Goal: Task Accomplishment & Management: Use online tool/utility

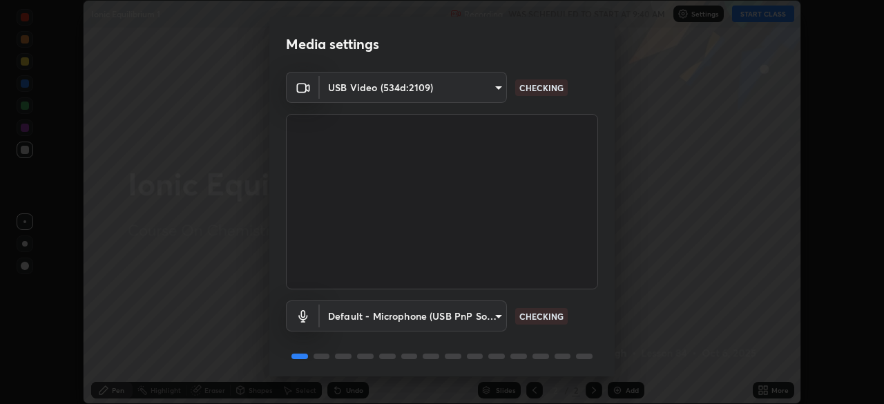
scroll to position [49, 0]
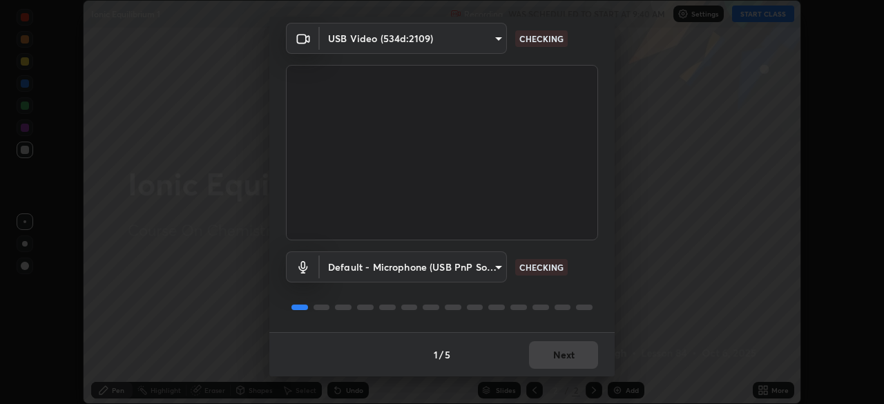
click at [565, 354] on div "1 / 5 Next" at bounding box center [441, 354] width 345 height 44
click at [556, 358] on div "1 / 5 Next" at bounding box center [441, 354] width 345 height 44
click at [553, 355] on div "1 / 5 Next" at bounding box center [441, 354] width 345 height 44
click at [556, 357] on div "1 / 5 Next" at bounding box center [441, 354] width 345 height 44
click at [555, 357] on div "1 / 5 Next" at bounding box center [441, 354] width 345 height 44
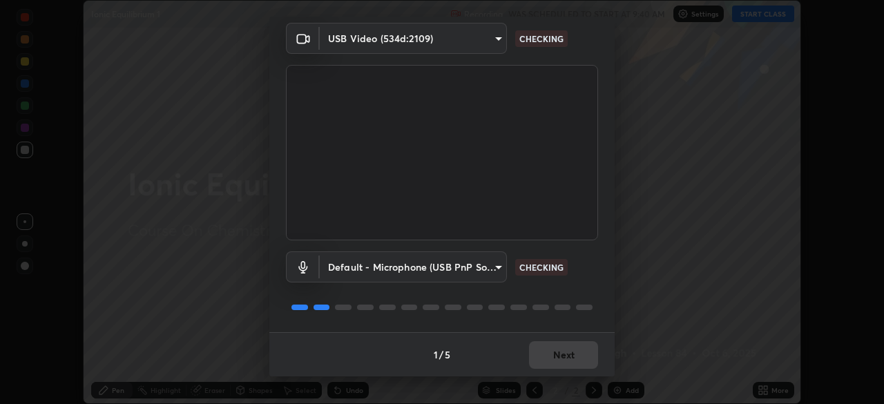
click at [557, 354] on div "1 / 5 Next" at bounding box center [441, 354] width 345 height 44
click at [556, 353] on div "1 / 5 Next" at bounding box center [441, 354] width 345 height 44
click at [556, 355] on div "1 / 5 Next" at bounding box center [441, 354] width 345 height 44
click at [556, 354] on div "1 / 5 Next" at bounding box center [441, 354] width 345 height 44
click at [558, 354] on div "1 / 5 Next" at bounding box center [441, 354] width 345 height 44
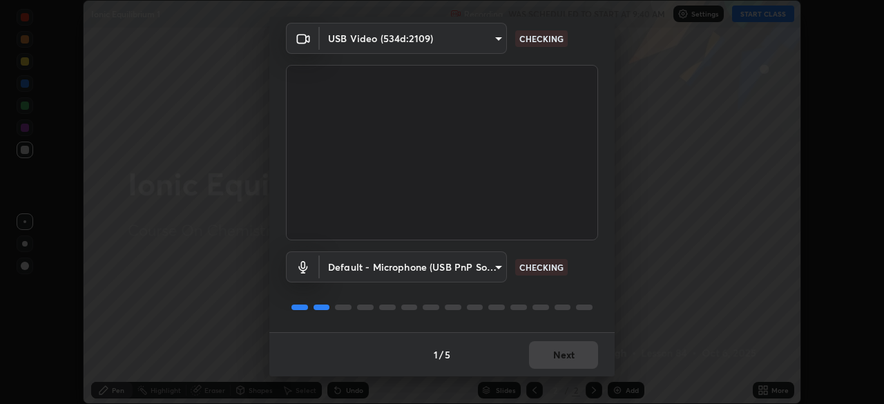
click at [558, 353] on div "1 / 5 Next" at bounding box center [441, 354] width 345 height 44
click at [559, 353] on div "1 / 5 Next" at bounding box center [441, 354] width 345 height 44
click at [561, 353] on div "1 / 5 Next" at bounding box center [441, 354] width 345 height 44
click at [561, 354] on div "1 / 5 Next" at bounding box center [441, 354] width 345 height 44
click at [560, 354] on div "1 / 5 Next" at bounding box center [441, 354] width 345 height 44
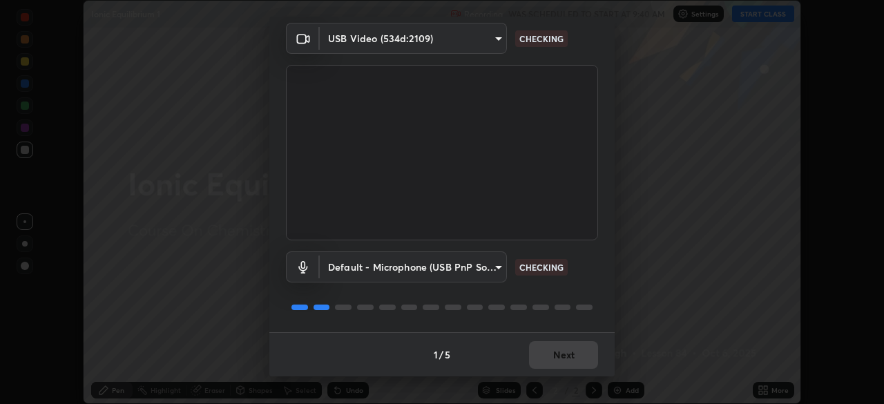
click at [562, 354] on div "1 / 5 Next" at bounding box center [441, 354] width 345 height 44
click at [561, 356] on div "1 / 5 Next" at bounding box center [441, 354] width 345 height 44
click at [561, 357] on div "1 / 5 Next" at bounding box center [441, 354] width 345 height 44
click at [560, 357] on div "1 / 5 Next" at bounding box center [441, 354] width 345 height 44
click at [559, 358] on div "1 / 5 Next" at bounding box center [441, 354] width 345 height 44
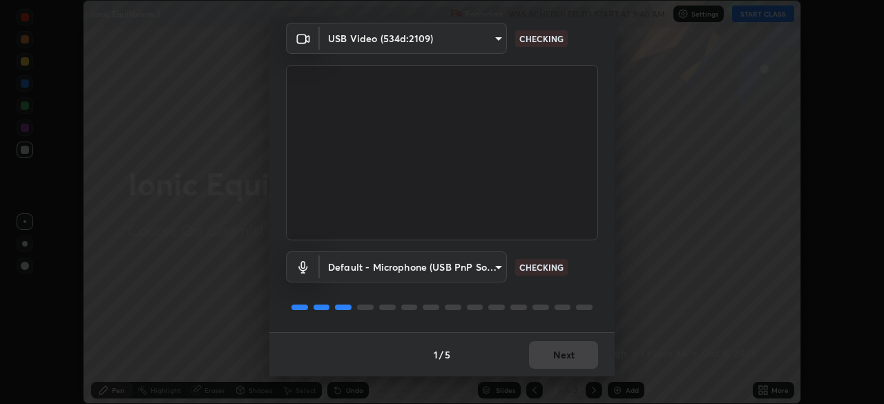
click at [558, 358] on div "1 / 5 Next" at bounding box center [441, 354] width 345 height 44
click at [561, 358] on div "1 / 5 Next" at bounding box center [441, 354] width 345 height 44
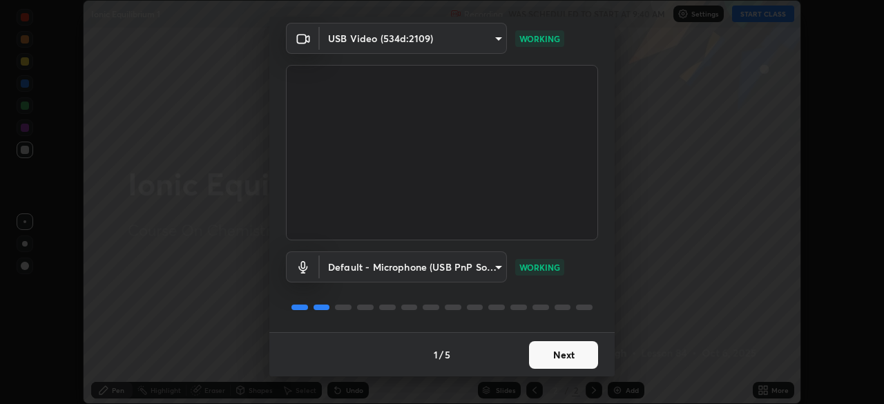
click at [561, 356] on button "Next" at bounding box center [563, 355] width 69 height 28
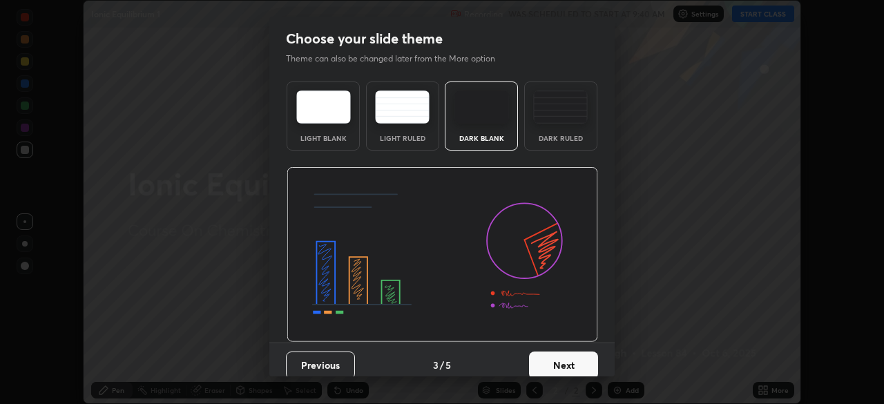
click at [564, 358] on button "Next" at bounding box center [563, 366] width 69 height 28
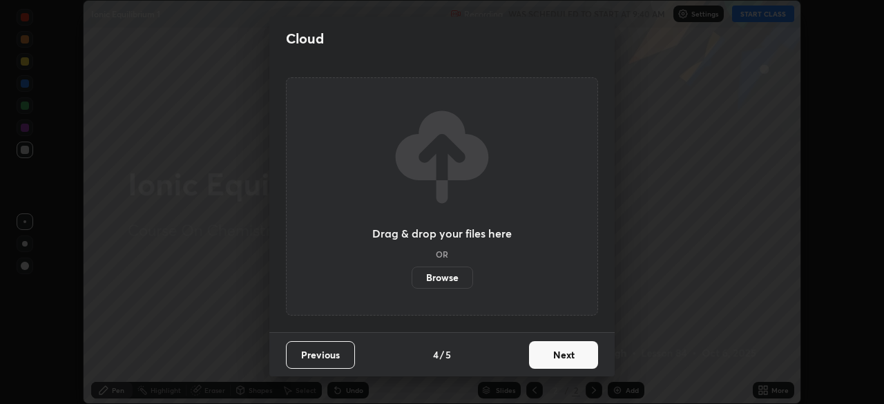
click at [564, 360] on button "Next" at bounding box center [563, 355] width 69 height 28
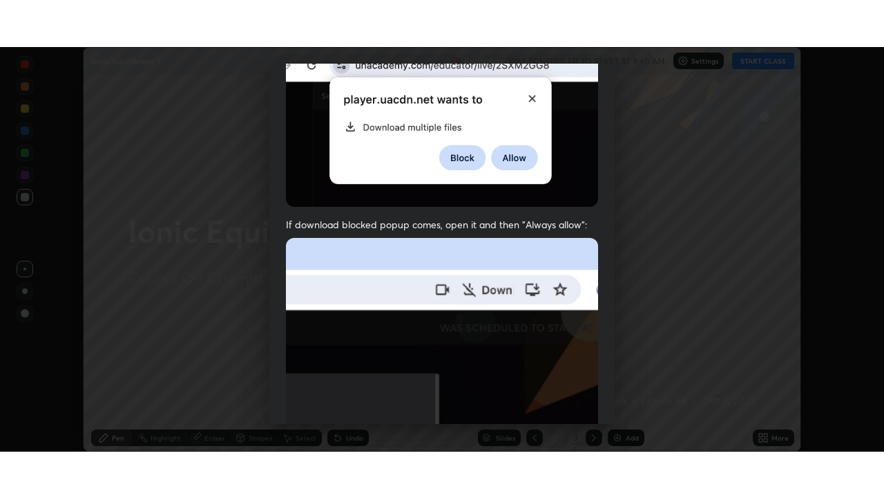
scroll to position [331, 0]
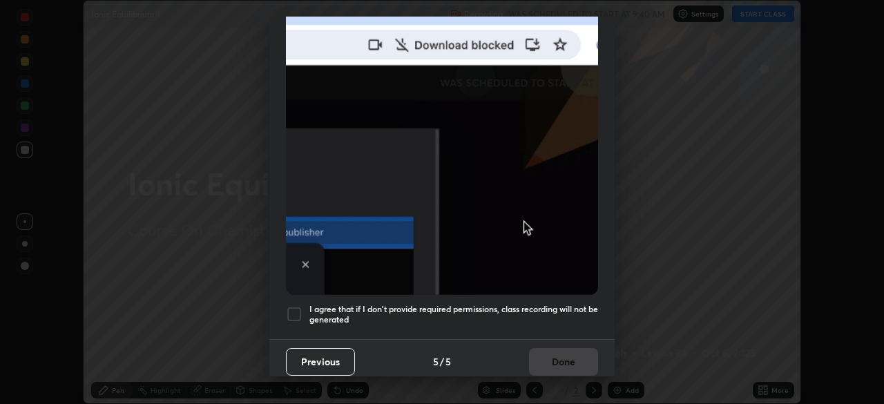
click at [401, 310] on h5 "I agree that if I don't provide required permissions, class recording will not …" at bounding box center [454, 314] width 289 height 21
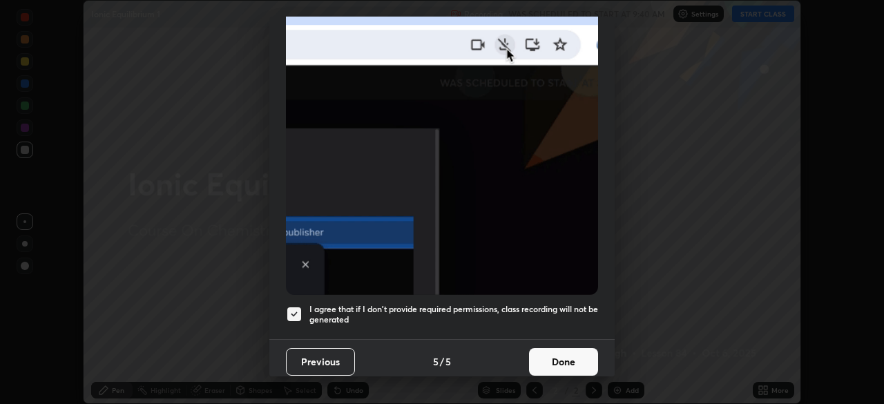
click at [529, 352] on button "Done" at bounding box center [563, 362] width 69 height 28
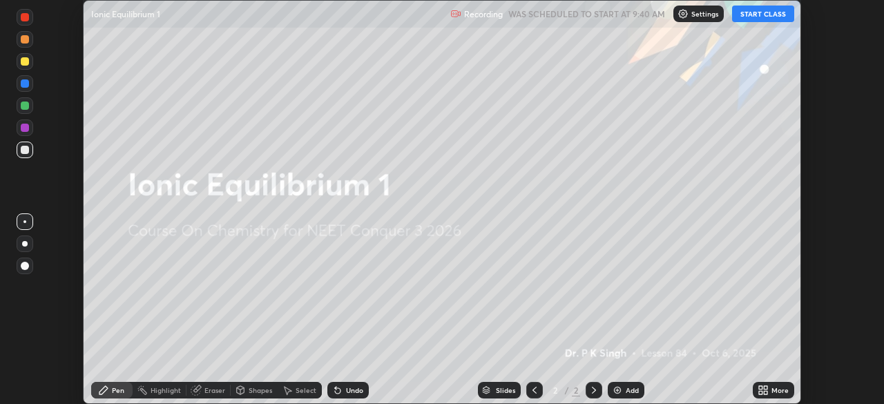
click at [772, 390] on div "More" at bounding box center [780, 390] width 17 height 7
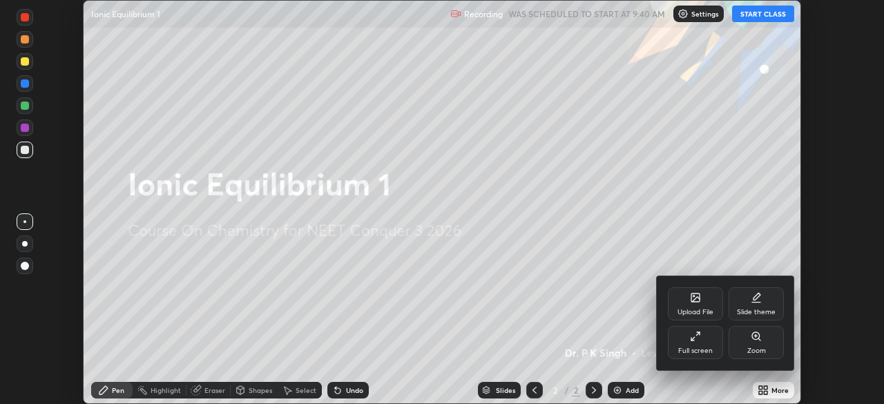
click at [685, 302] on div "Upload File" at bounding box center [695, 303] width 55 height 33
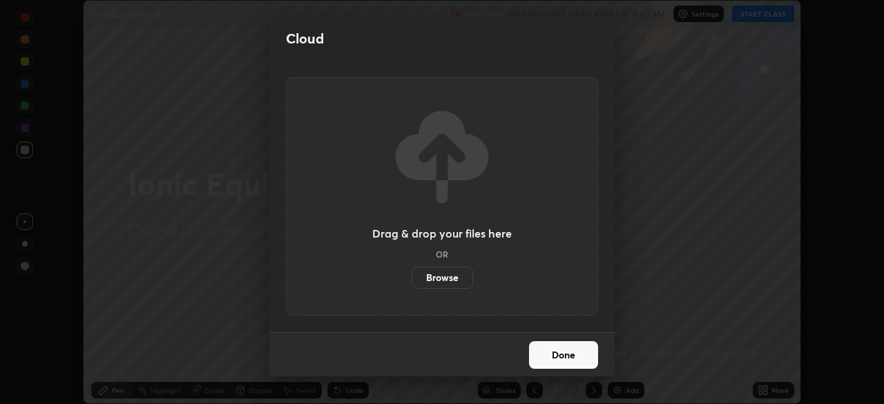
click at [435, 267] on label "Browse" at bounding box center [442, 278] width 61 height 22
click at [412, 267] on input "Browse" at bounding box center [412, 278] width 0 height 22
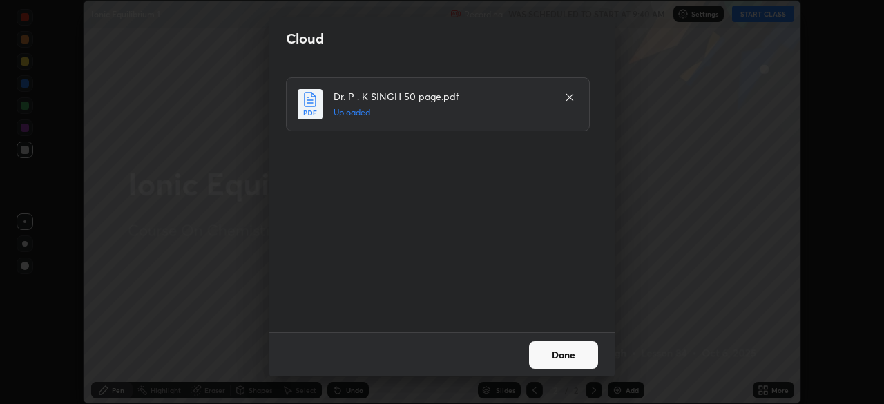
click at [562, 354] on button "Done" at bounding box center [563, 355] width 69 height 28
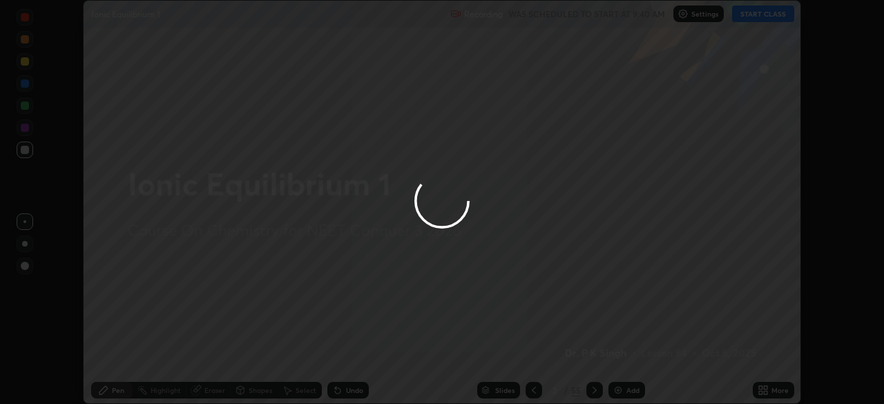
click at [766, 392] on icon at bounding box center [765, 392] width 3 height 3
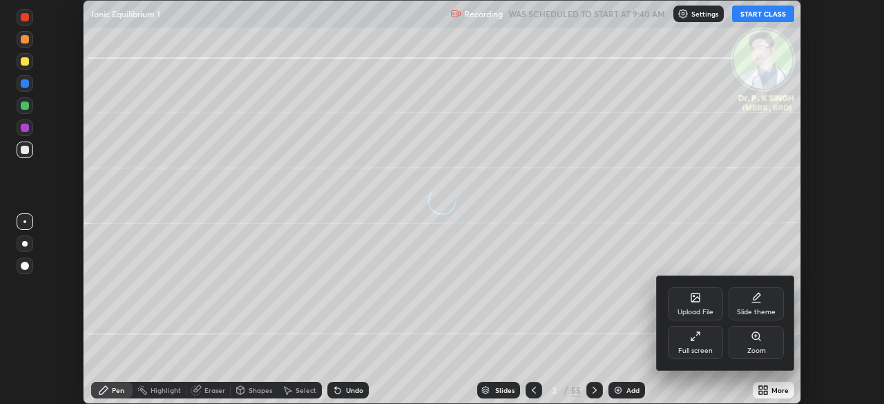
click at [681, 353] on div "Full screen" at bounding box center [696, 351] width 35 height 7
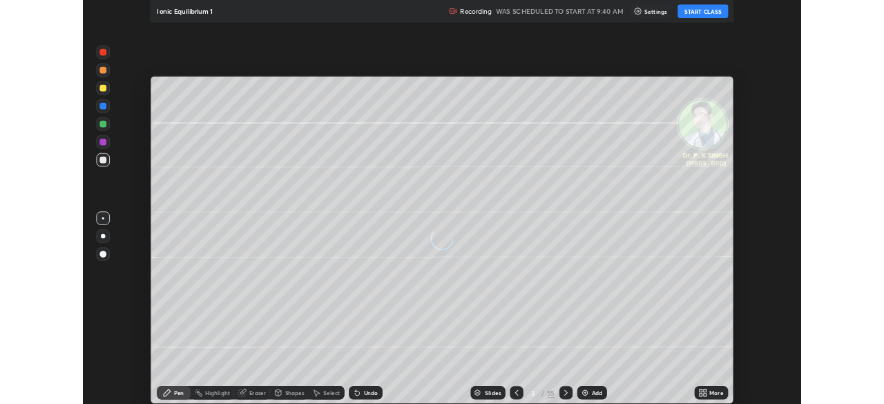
scroll to position [498, 884]
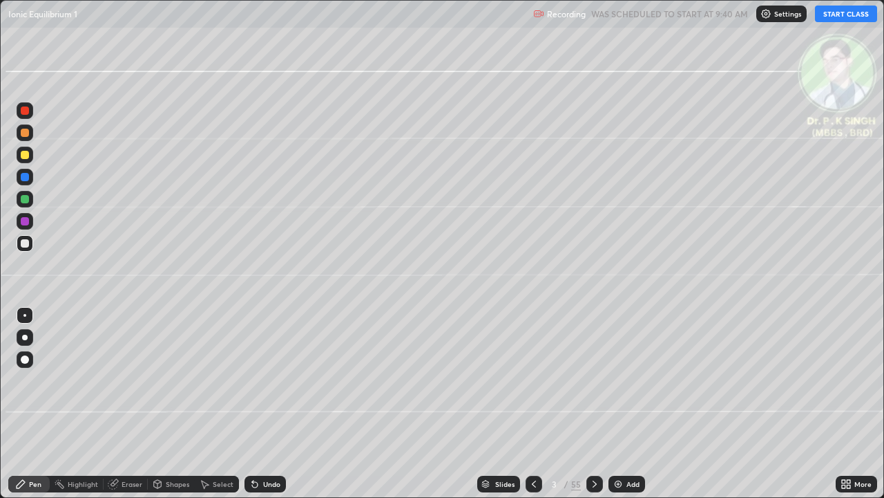
click at [835, 15] on button "START CLASS" at bounding box center [846, 14] width 62 height 17
click at [730, 404] on div "Slides 3 / 55 Add" at bounding box center [561, 484] width 550 height 28
click at [27, 200] on div at bounding box center [25, 199] width 8 height 8
click at [28, 156] on div at bounding box center [25, 155] width 8 height 8
click at [593, 404] on icon at bounding box center [594, 483] width 11 height 11
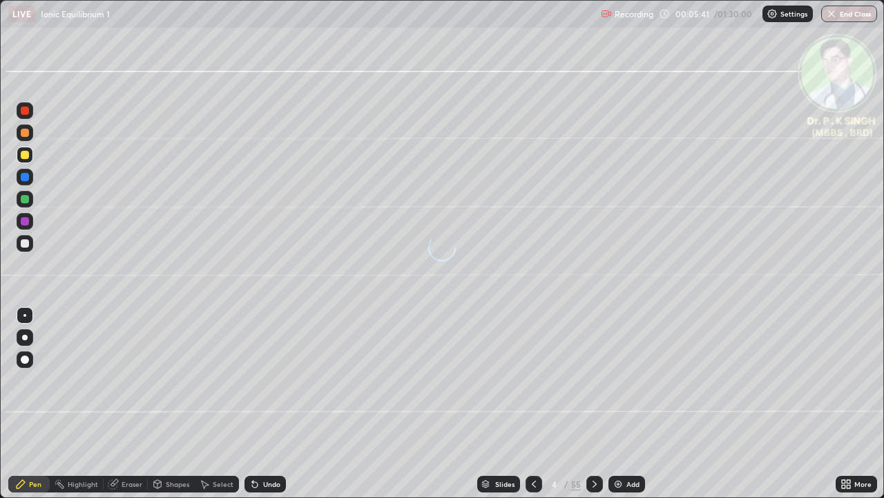
click at [26, 178] on div at bounding box center [25, 177] width 8 height 8
click at [27, 155] on div at bounding box center [25, 155] width 8 height 8
click at [28, 178] on div at bounding box center [25, 177] width 8 height 8
click at [593, 404] on icon at bounding box center [594, 483] width 11 height 11
click at [28, 178] on div at bounding box center [25, 177] width 8 height 8
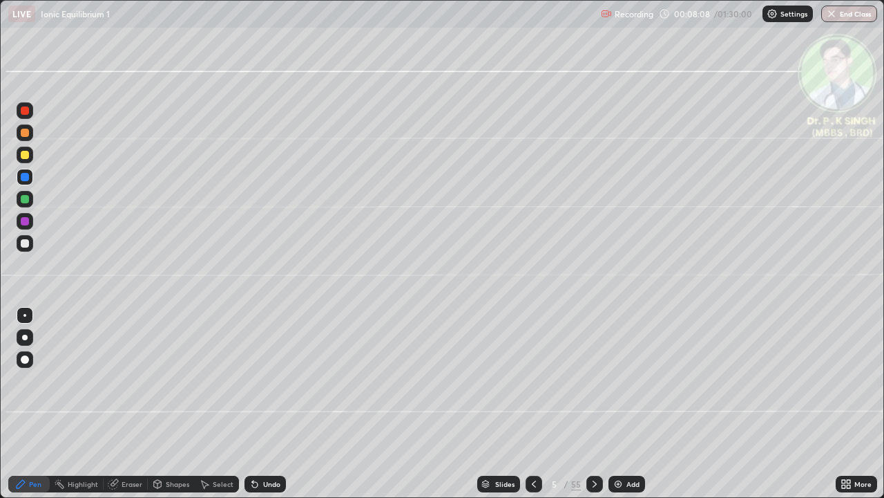
click at [26, 176] on div at bounding box center [25, 177] width 8 height 8
click at [28, 158] on div at bounding box center [25, 154] width 17 height 17
click at [595, 404] on icon at bounding box center [594, 483] width 11 height 11
click at [27, 157] on div at bounding box center [25, 155] width 8 height 8
click at [530, 404] on icon at bounding box center [534, 483] width 11 height 11
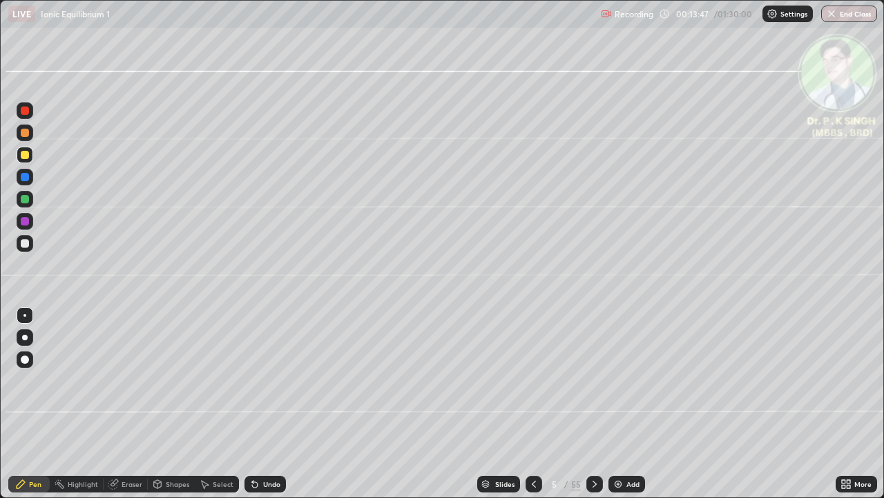
click at [531, 404] on icon at bounding box center [534, 483] width 11 height 11
click at [594, 404] on icon at bounding box center [594, 483] width 11 height 11
click at [531, 404] on icon at bounding box center [534, 483] width 11 height 11
click at [596, 404] on icon at bounding box center [594, 483] width 11 height 11
click at [592, 404] on icon at bounding box center [594, 483] width 11 height 11
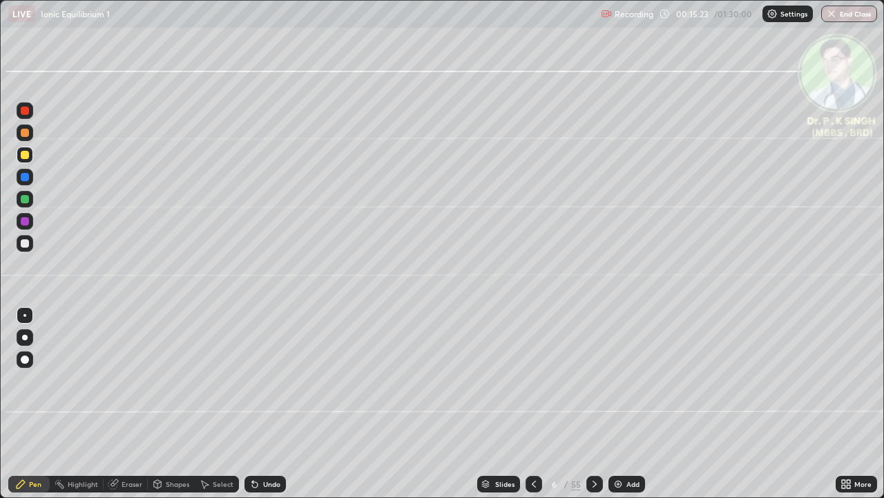
click at [591, 404] on icon at bounding box center [594, 483] width 11 height 11
click at [114, 404] on icon at bounding box center [115, 482] width 8 height 7
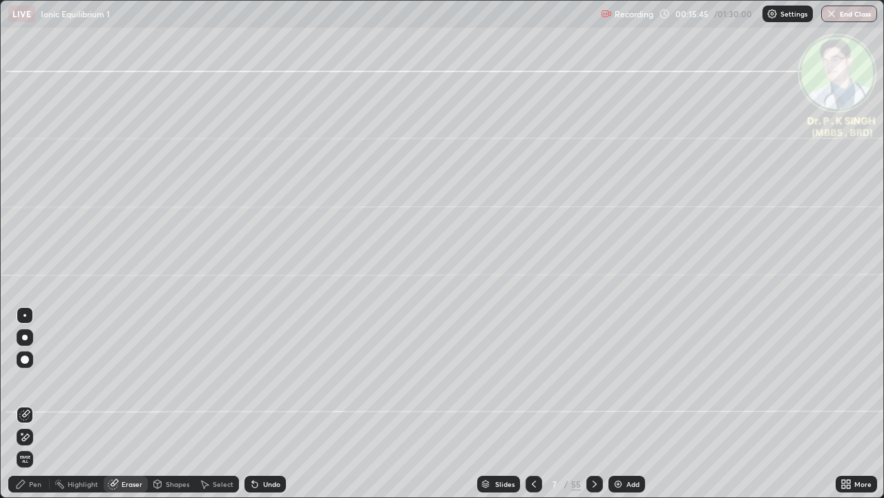
click at [27, 404] on icon at bounding box center [26, 436] width 8 height 7
click at [28, 404] on div "Pen" at bounding box center [28, 483] width 41 height 17
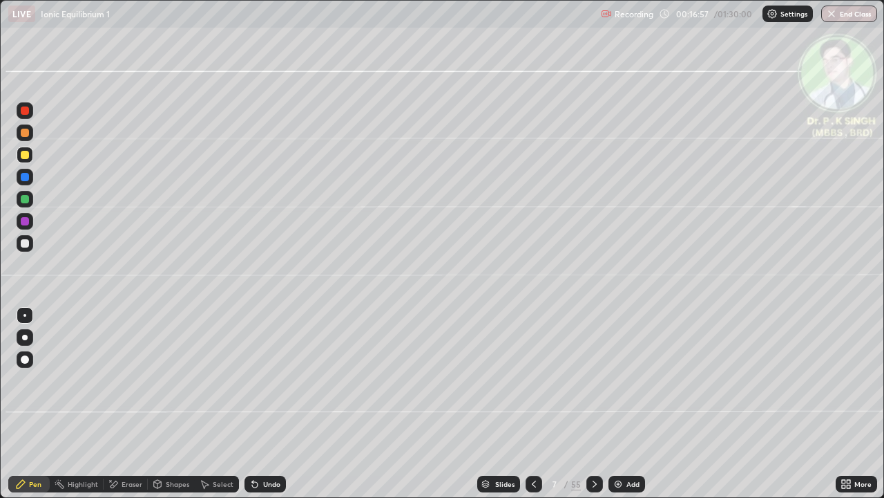
click at [591, 404] on icon at bounding box center [594, 483] width 11 height 11
click at [594, 404] on icon at bounding box center [595, 483] width 4 height 7
click at [28, 200] on div at bounding box center [25, 199] width 8 height 8
click at [115, 404] on div "Eraser" at bounding box center [126, 484] width 44 height 28
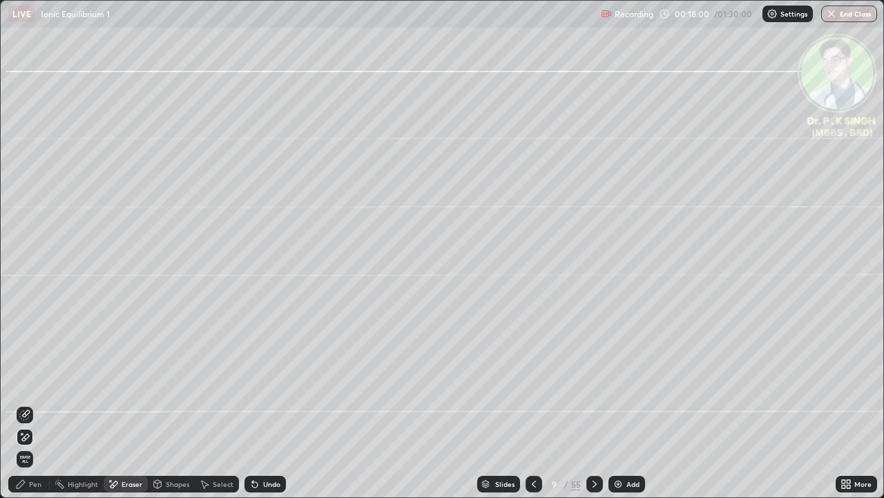
click at [26, 404] on div "Erase all" at bounding box center [25, 459] width 17 height 17
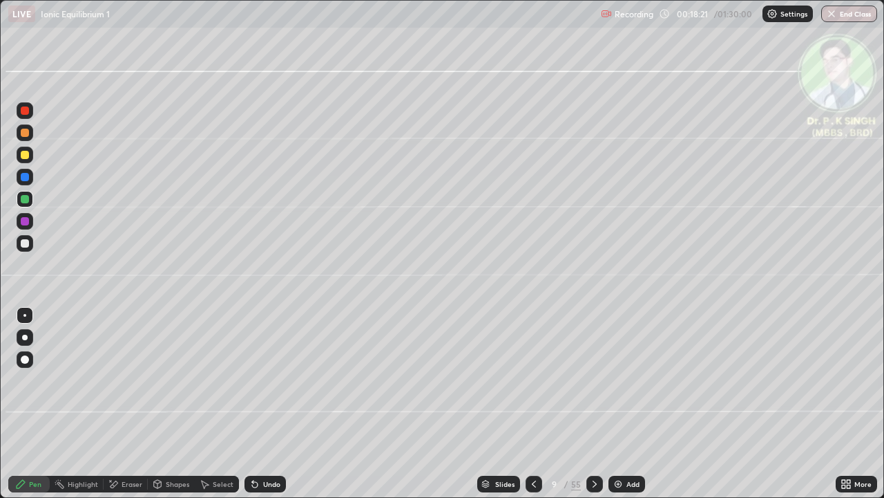
click at [29, 155] on div at bounding box center [25, 154] width 17 height 17
click at [27, 155] on div at bounding box center [25, 155] width 8 height 8
click at [593, 404] on icon at bounding box center [594, 483] width 11 height 11
click at [591, 404] on div at bounding box center [595, 483] width 17 height 17
click at [26, 155] on div at bounding box center [25, 155] width 8 height 8
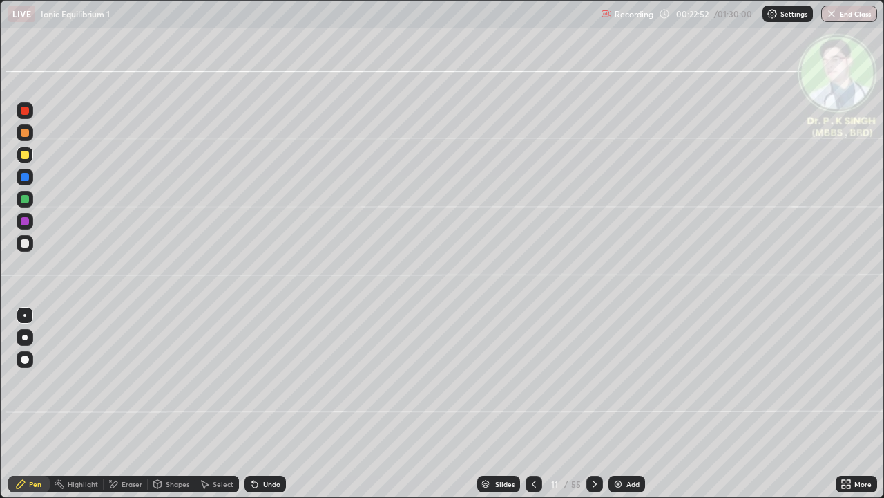
click at [532, 404] on icon at bounding box center [534, 483] width 11 height 11
click at [534, 404] on icon at bounding box center [534, 483] width 11 height 11
click at [26, 155] on div at bounding box center [25, 155] width 8 height 8
click at [595, 404] on icon at bounding box center [595, 483] width 4 height 7
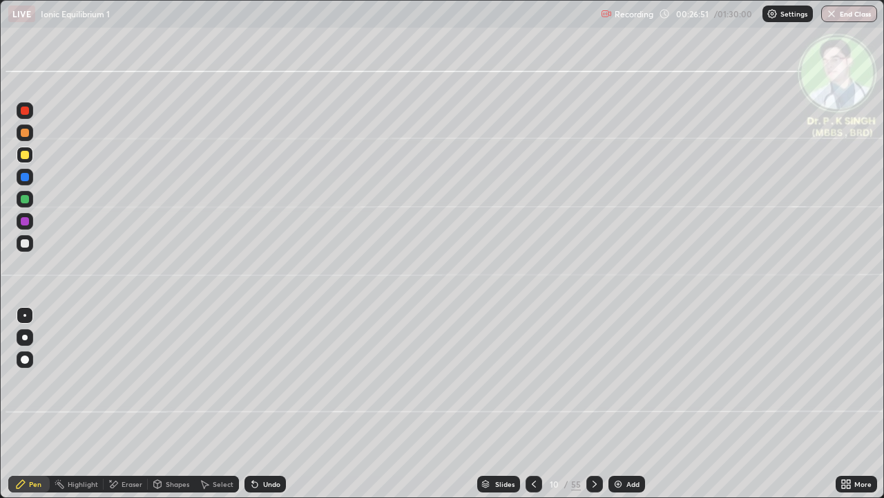
click at [32, 158] on div at bounding box center [25, 154] width 17 height 17
click at [593, 404] on icon at bounding box center [594, 483] width 11 height 11
click at [111, 404] on icon at bounding box center [115, 483] width 8 height 7
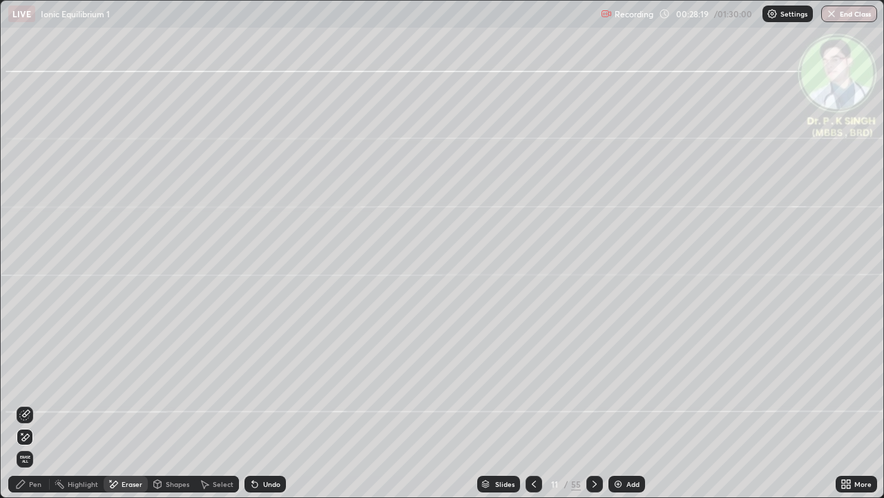
click at [27, 404] on span "Erase all" at bounding box center [24, 459] width 15 height 8
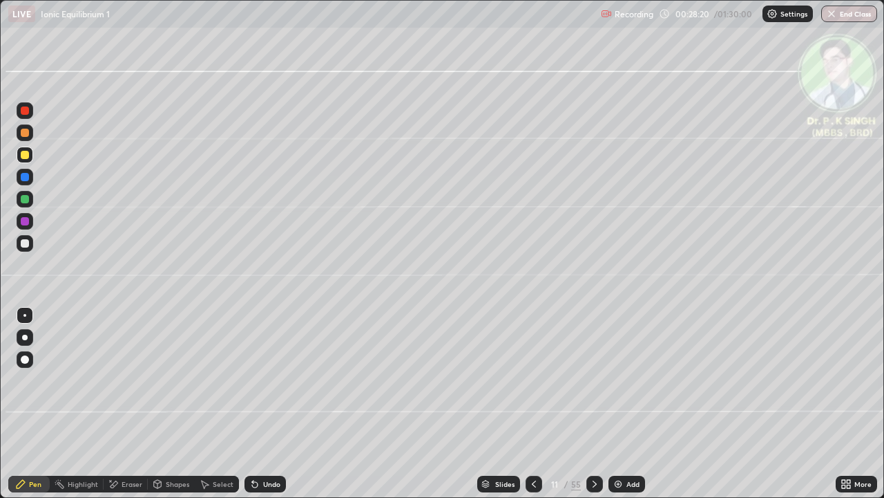
click at [28, 158] on div at bounding box center [25, 154] width 17 height 17
click at [531, 404] on icon at bounding box center [534, 483] width 11 height 11
click at [533, 404] on icon at bounding box center [534, 483] width 11 height 11
click at [591, 404] on icon at bounding box center [594, 483] width 11 height 11
click at [593, 404] on icon at bounding box center [594, 483] width 11 height 11
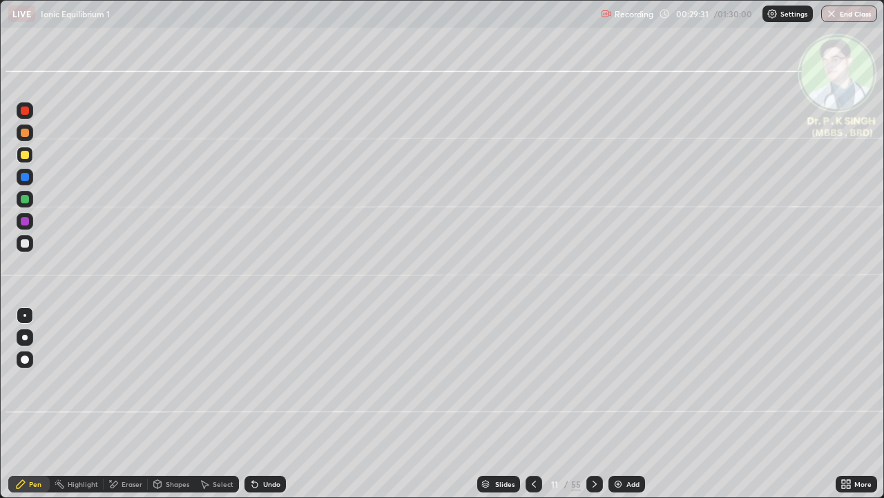
click at [30, 156] on div at bounding box center [25, 154] width 17 height 17
click at [593, 404] on icon at bounding box center [594, 483] width 11 height 11
click at [30, 153] on div at bounding box center [25, 154] width 17 height 17
click at [591, 404] on icon at bounding box center [594, 483] width 11 height 11
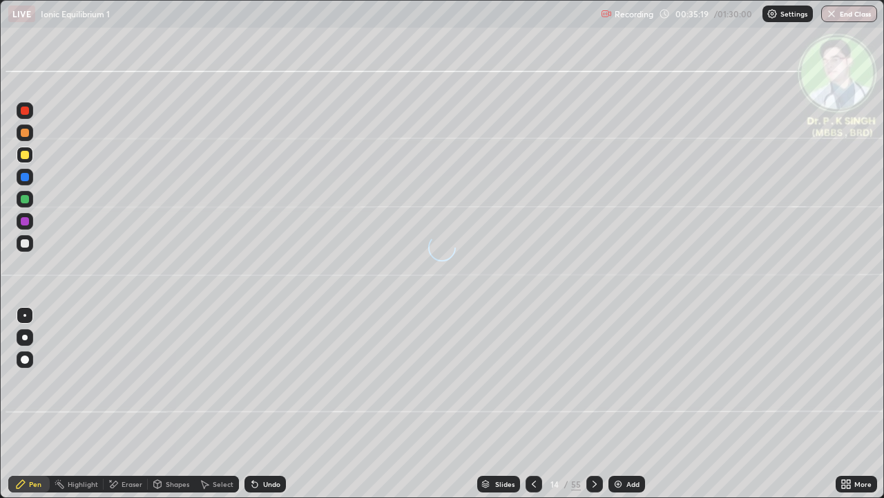
click at [26, 157] on div at bounding box center [25, 155] width 8 height 8
click at [593, 404] on div at bounding box center [595, 483] width 17 height 17
click at [600, 404] on div at bounding box center [595, 483] width 17 height 17
click at [22, 198] on div at bounding box center [25, 199] width 8 height 8
click at [129, 404] on div "Eraser" at bounding box center [132, 483] width 21 height 7
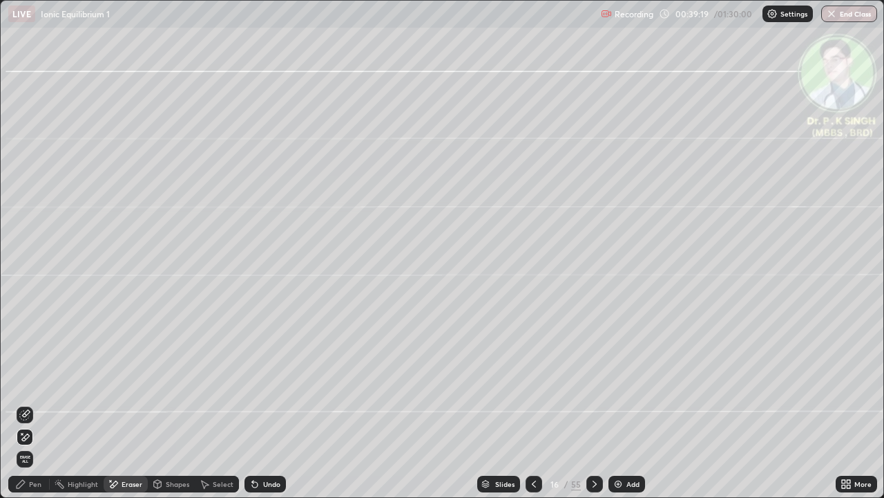
click at [28, 404] on span "Erase all" at bounding box center [24, 459] width 15 height 8
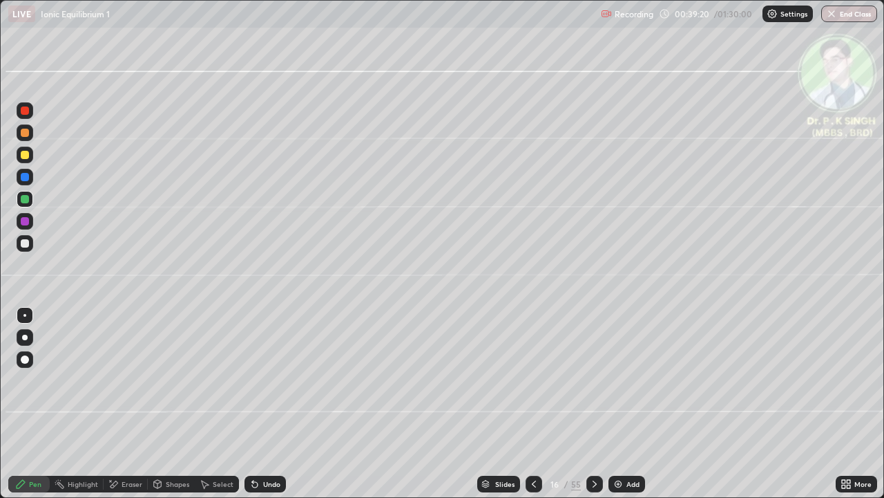
click at [30, 176] on div at bounding box center [25, 177] width 17 height 17
click at [21, 404] on icon at bounding box center [21, 484] width 8 height 8
click at [20, 404] on icon at bounding box center [20, 483] width 11 height 11
click at [30, 178] on div at bounding box center [25, 177] width 17 height 17
click at [26, 159] on div at bounding box center [25, 154] width 17 height 17
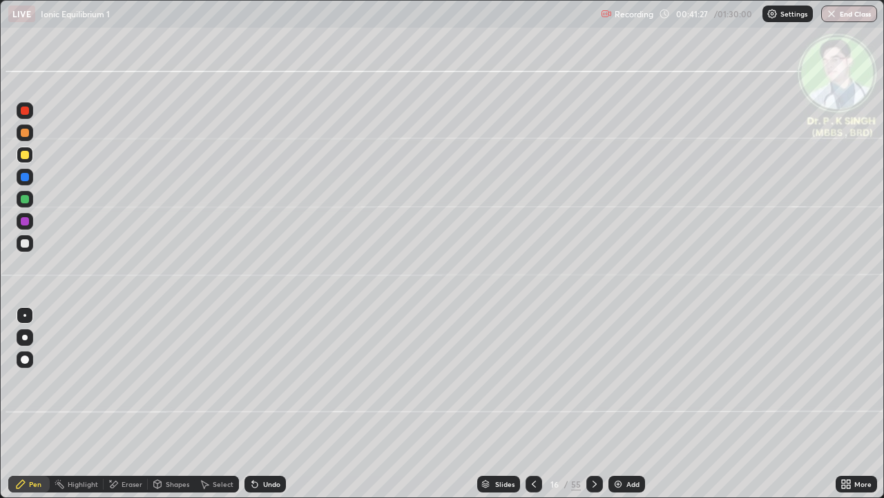
click at [593, 404] on icon at bounding box center [594, 483] width 11 height 11
click at [592, 404] on div at bounding box center [595, 483] width 17 height 17
click at [27, 158] on div at bounding box center [25, 155] width 8 height 8
click at [30, 158] on div at bounding box center [25, 154] width 17 height 17
click at [28, 404] on div "Pen" at bounding box center [28, 483] width 41 height 17
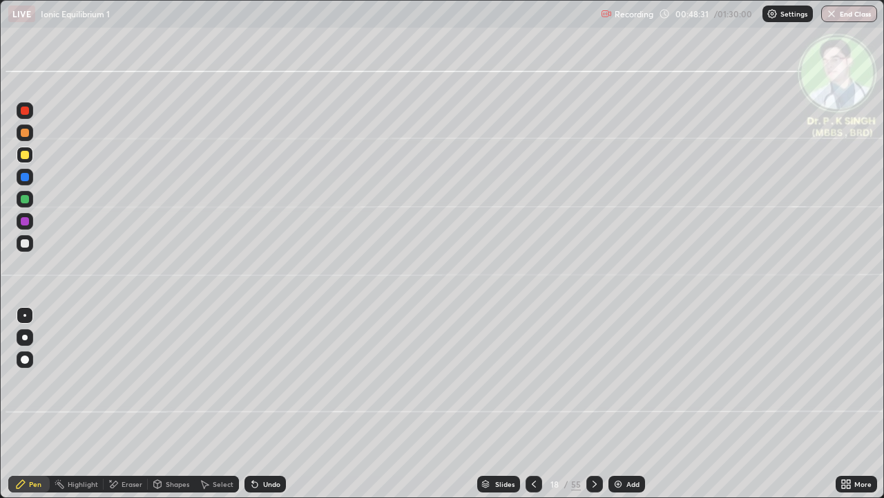
click at [594, 404] on icon at bounding box center [595, 483] width 4 height 7
click at [533, 404] on icon at bounding box center [534, 483] width 11 height 11
click at [117, 404] on icon at bounding box center [113, 484] width 11 height 12
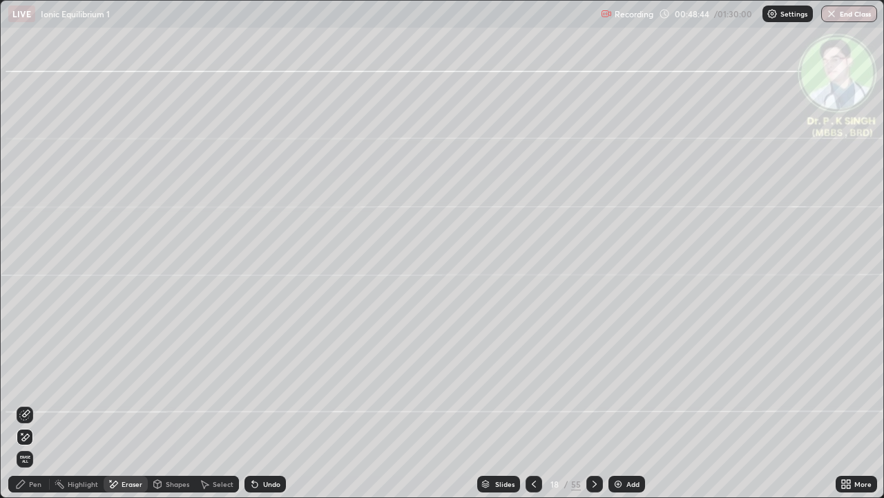
click at [25, 404] on icon at bounding box center [26, 436] width 8 height 7
click at [23, 404] on icon at bounding box center [21, 484] width 8 height 8
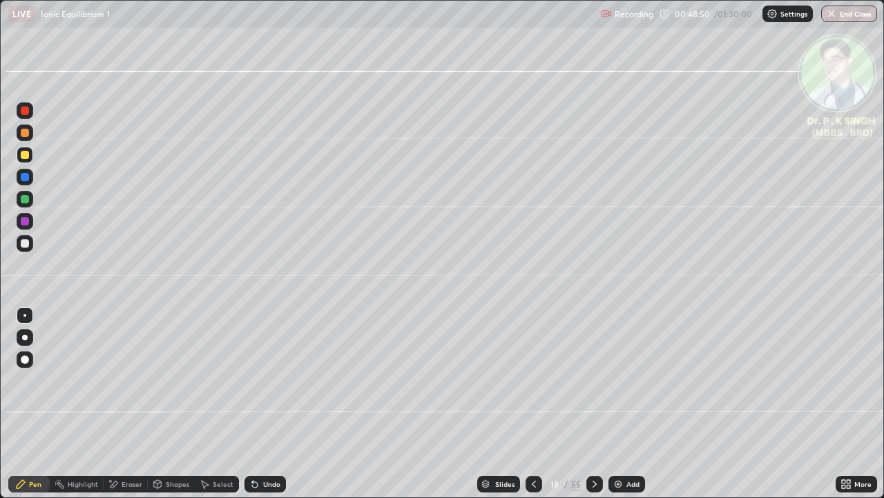
click at [25, 404] on icon at bounding box center [20, 483] width 11 height 11
click at [27, 404] on div "Pen" at bounding box center [28, 483] width 41 height 17
click at [23, 404] on icon at bounding box center [20, 483] width 11 height 11
click at [596, 404] on icon at bounding box center [594, 483] width 11 height 11
click at [535, 404] on icon at bounding box center [534, 483] width 11 height 11
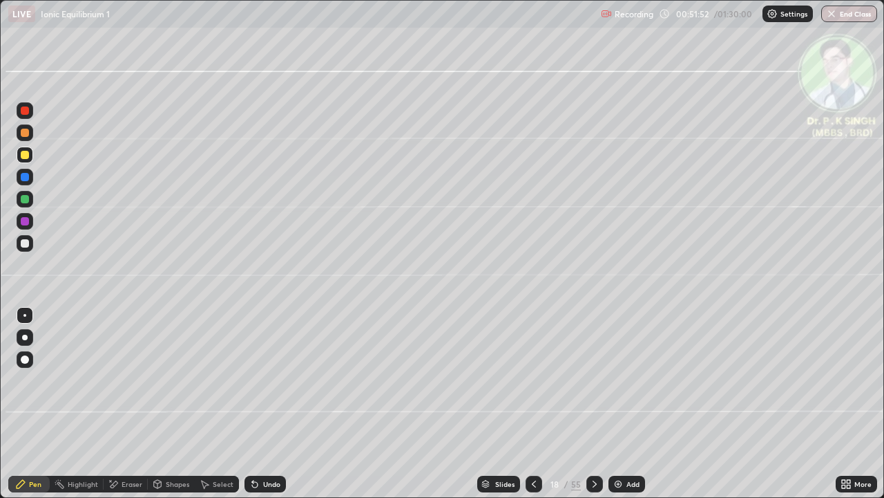
click at [27, 404] on div "Pen" at bounding box center [28, 483] width 41 height 17
click at [26, 404] on icon at bounding box center [20, 483] width 11 height 11
click at [538, 404] on icon at bounding box center [534, 483] width 11 height 11
click at [594, 404] on div at bounding box center [595, 484] width 17 height 28
click at [22, 404] on icon at bounding box center [21, 484] width 8 height 8
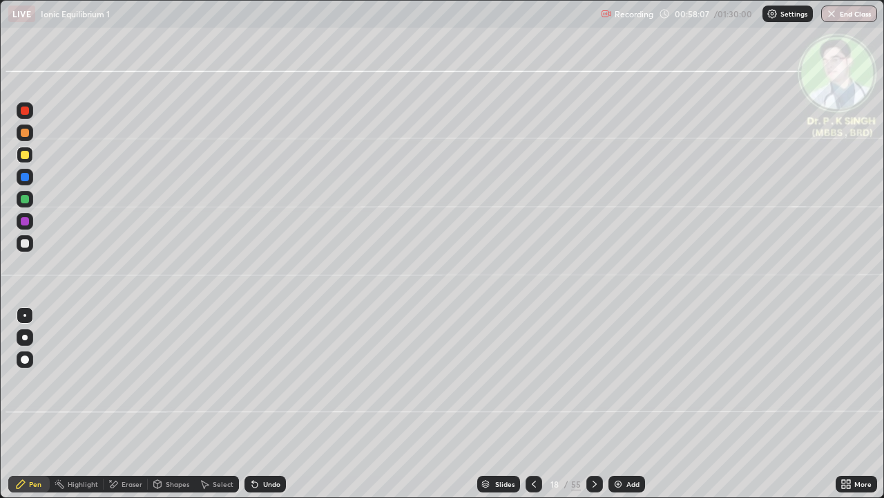
click at [593, 404] on icon at bounding box center [594, 483] width 11 height 11
click at [28, 158] on div at bounding box center [25, 154] width 17 height 17
click at [532, 404] on icon at bounding box center [534, 483] width 11 height 11
click at [591, 404] on icon at bounding box center [594, 483] width 11 height 11
click at [533, 404] on icon at bounding box center [534, 483] width 11 height 11
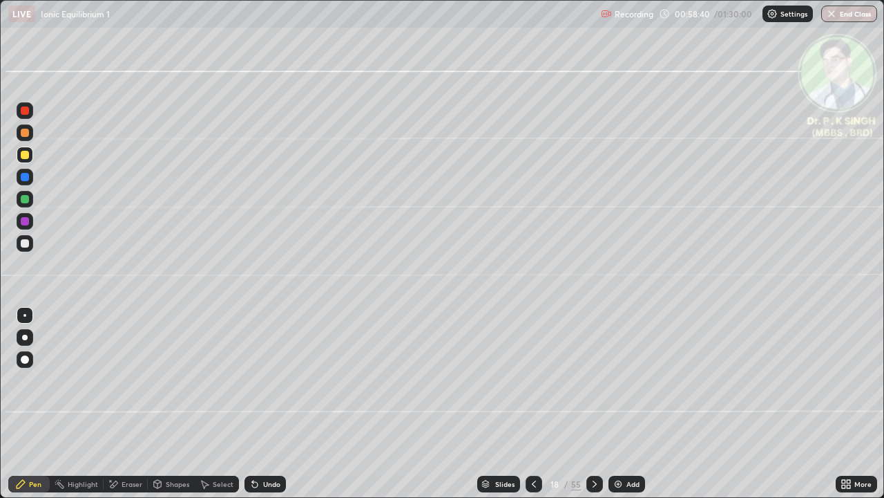
click at [593, 404] on icon at bounding box center [594, 483] width 11 height 11
click at [532, 404] on div at bounding box center [534, 483] width 17 height 17
click at [593, 404] on icon at bounding box center [595, 483] width 4 height 7
click at [593, 404] on icon at bounding box center [594, 483] width 11 height 11
click at [530, 404] on div at bounding box center [534, 483] width 17 height 17
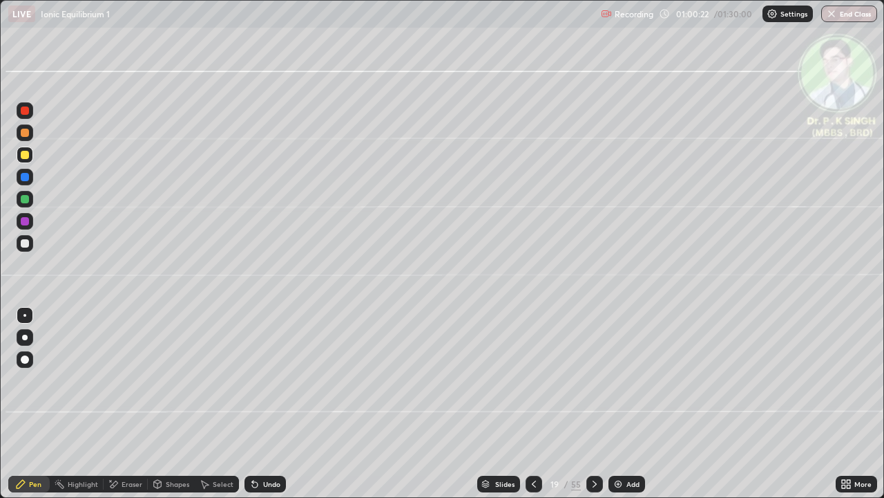
click at [527, 404] on div at bounding box center [534, 484] width 17 height 28
click at [593, 404] on icon at bounding box center [594, 483] width 11 height 11
click at [591, 404] on div at bounding box center [595, 483] width 17 height 17
click at [113, 404] on icon at bounding box center [113, 484] width 11 height 12
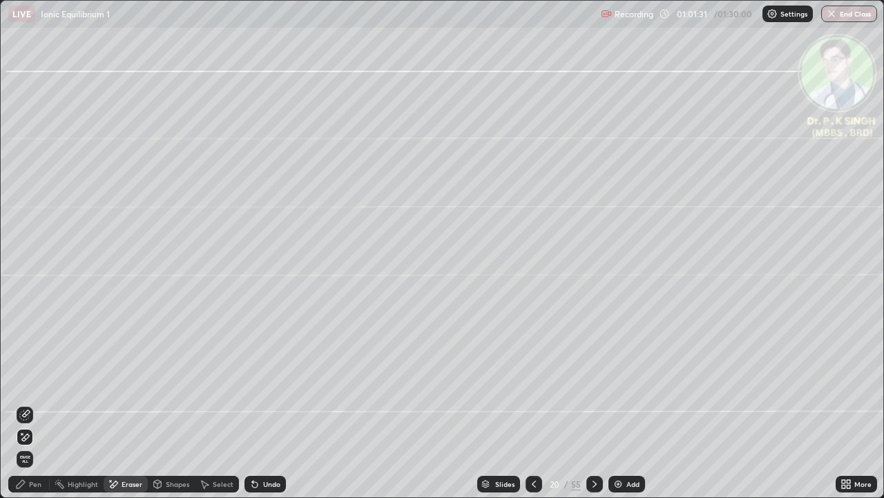
click at [26, 404] on span "Erase all" at bounding box center [24, 459] width 15 height 8
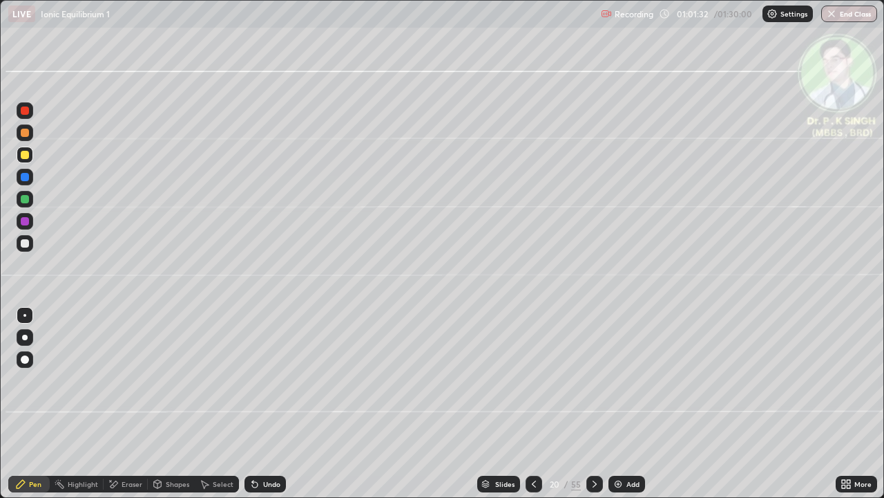
click at [26, 204] on div at bounding box center [25, 199] width 17 height 17
click at [28, 178] on div at bounding box center [25, 177] width 8 height 8
click at [26, 155] on div at bounding box center [25, 155] width 8 height 8
click at [120, 404] on div "Eraser" at bounding box center [126, 483] width 44 height 17
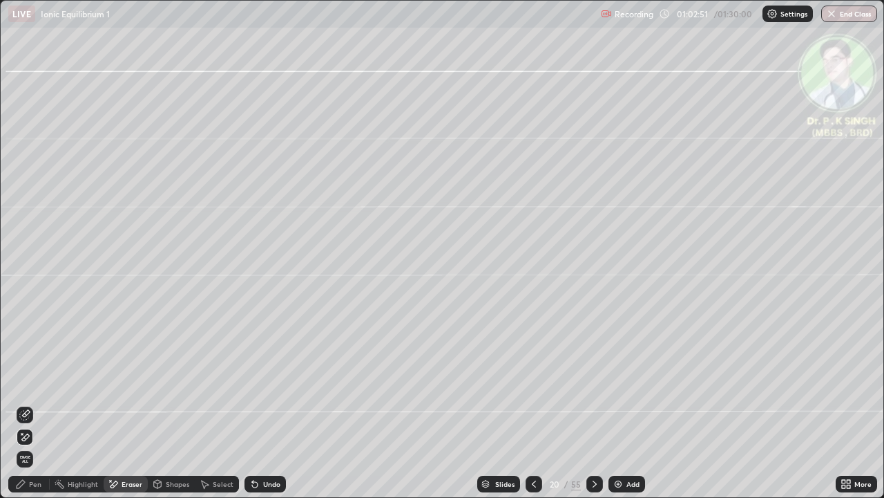
click at [25, 404] on icon at bounding box center [24, 437] width 11 height 12
click at [29, 404] on div "Pen" at bounding box center [35, 483] width 12 height 7
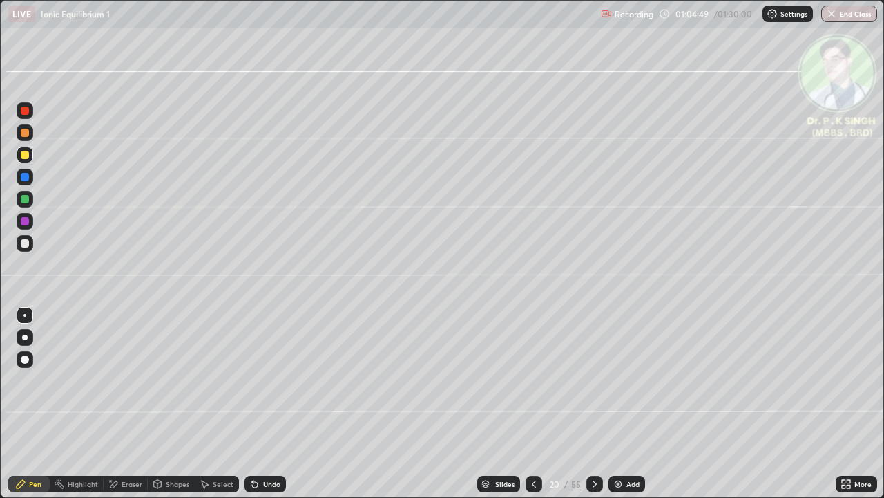
click at [591, 404] on div at bounding box center [595, 483] width 17 height 17
click at [32, 200] on div at bounding box center [25, 199] width 17 height 17
click at [26, 154] on div at bounding box center [25, 155] width 8 height 8
click at [30, 158] on div at bounding box center [25, 154] width 17 height 17
click at [28, 158] on div at bounding box center [25, 154] width 17 height 17
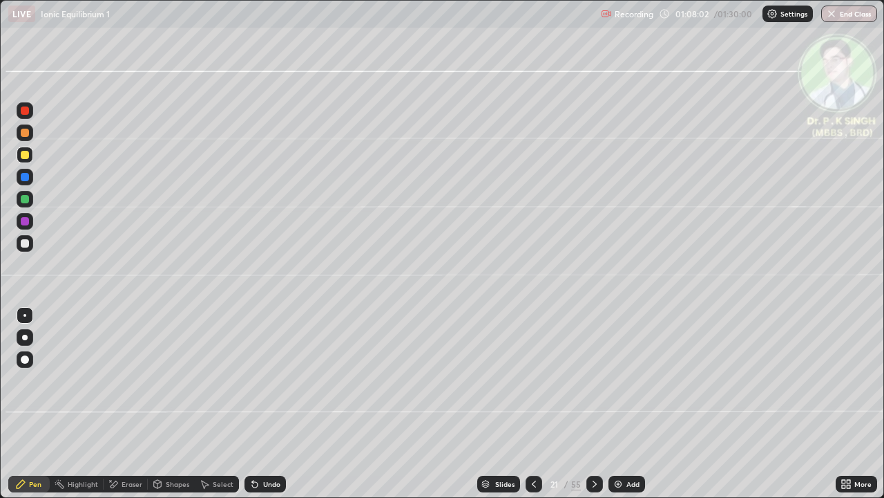
click at [589, 404] on div at bounding box center [595, 483] width 17 height 17
click at [30, 158] on div at bounding box center [25, 154] width 17 height 17
click at [591, 404] on icon at bounding box center [594, 483] width 11 height 11
click at [26, 179] on div at bounding box center [25, 177] width 8 height 8
click at [26, 158] on div at bounding box center [25, 155] width 8 height 8
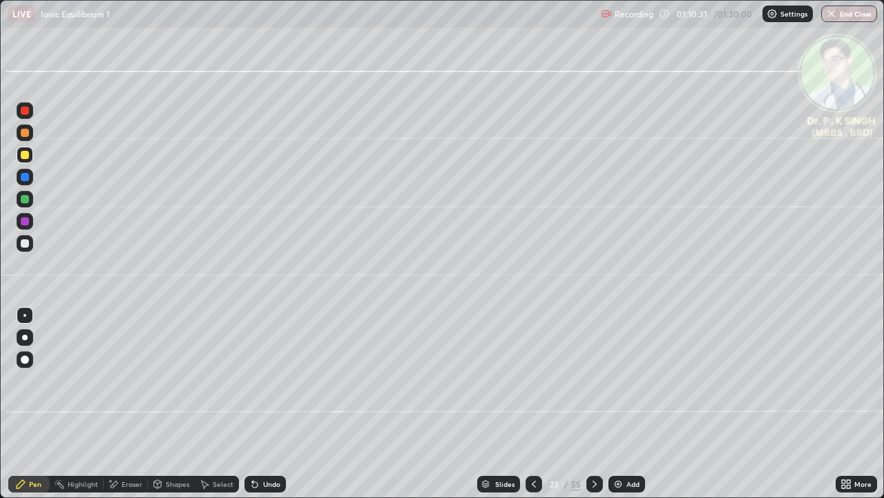
click at [29, 182] on div at bounding box center [25, 177] width 17 height 17
click at [27, 159] on div at bounding box center [25, 154] width 17 height 17
click at [593, 404] on icon at bounding box center [595, 483] width 4 height 7
click at [535, 404] on icon at bounding box center [534, 483] width 11 height 11
click at [594, 404] on icon at bounding box center [594, 483] width 11 height 11
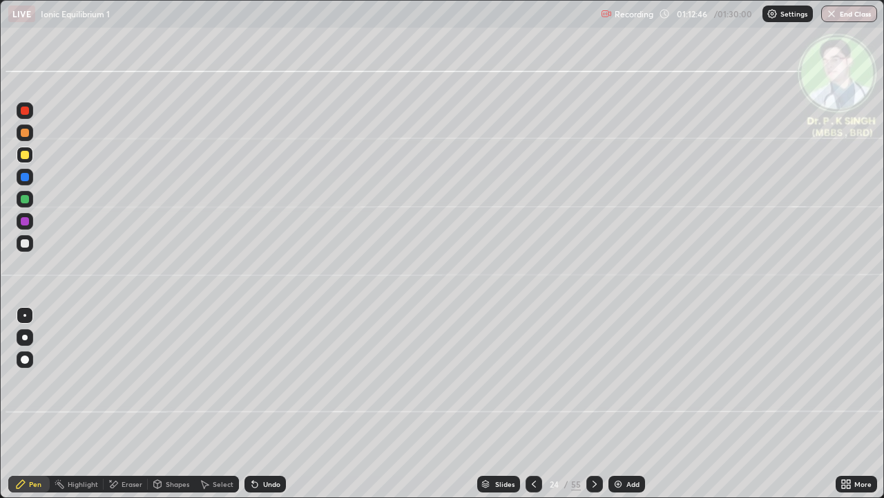
click at [119, 404] on div "Eraser" at bounding box center [126, 483] width 44 height 17
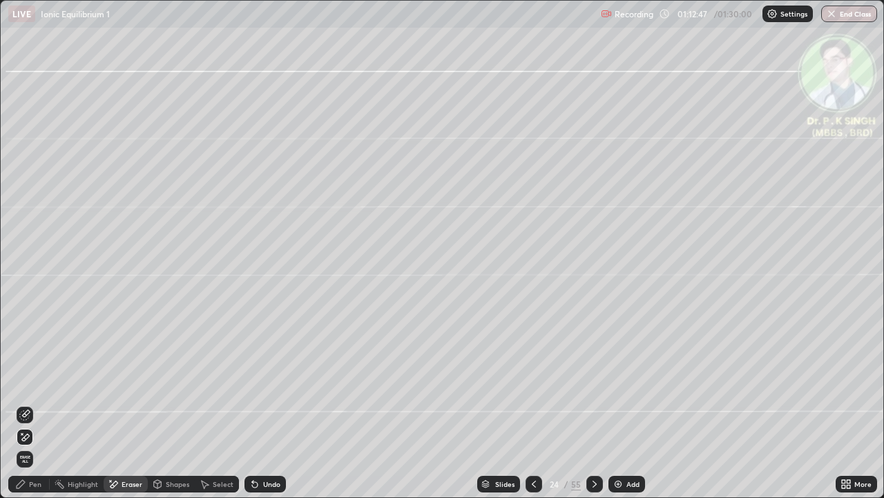
click at [23, 404] on span "Erase all" at bounding box center [24, 459] width 15 height 8
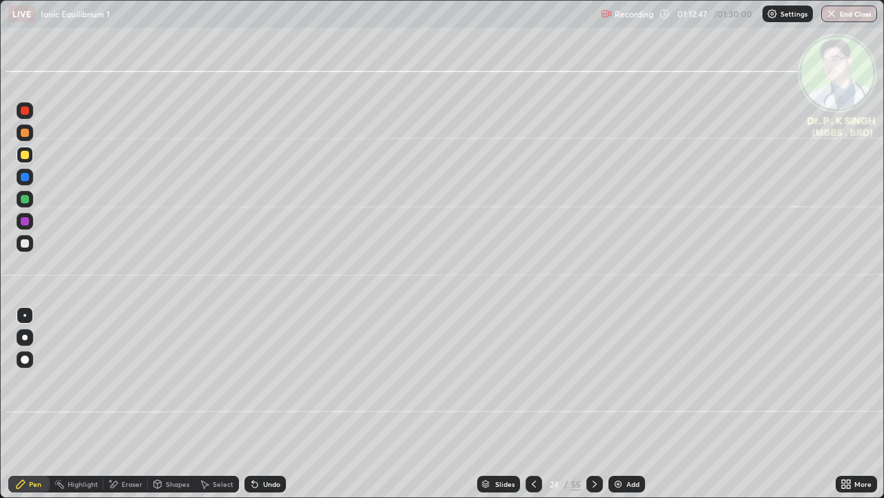
click at [23, 404] on icon at bounding box center [21, 484] width 8 height 8
click at [26, 200] on div at bounding box center [25, 199] width 8 height 8
click at [31, 197] on div at bounding box center [25, 199] width 17 height 17
click at [25, 156] on div at bounding box center [25, 155] width 8 height 8
click at [593, 404] on icon at bounding box center [594, 483] width 11 height 11
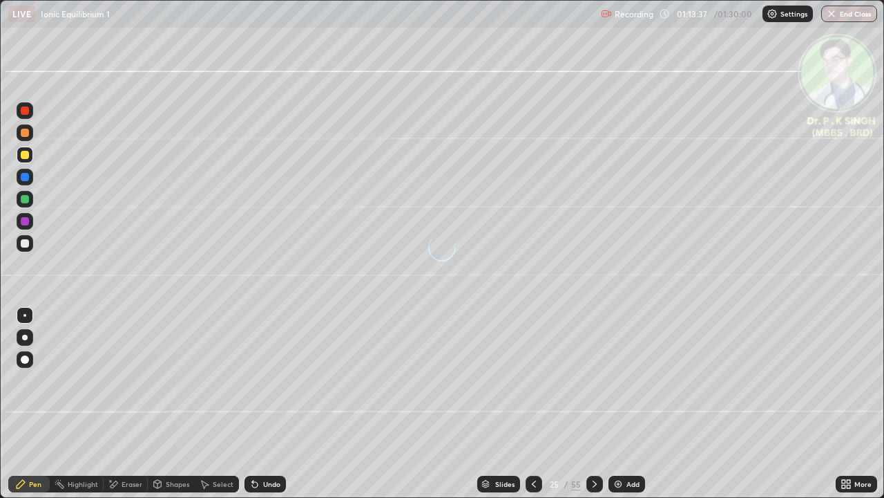
click at [592, 404] on icon at bounding box center [594, 483] width 11 height 11
click at [30, 160] on div at bounding box center [25, 154] width 17 height 17
click at [596, 404] on icon at bounding box center [594, 483] width 11 height 11
click at [591, 404] on div at bounding box center [595, 484] width 17 height 28
click at [535, 404] on icon at bounding box center [534, 483] width 11 height 11
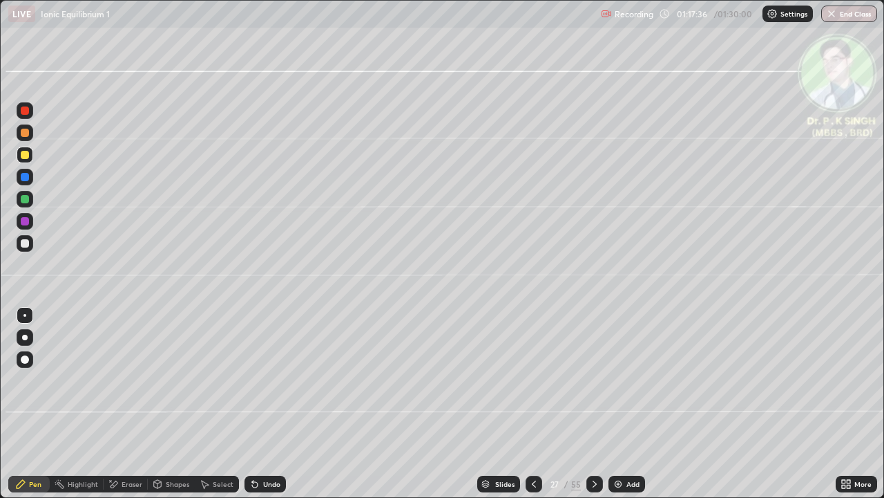
click at [535, 404] on icon at bounding box center [534, 483] width 11 height 11
click at [531, 404] on icon at bounding box center [534, 483] width 11 height 11
click at [531, 404] on div at bounding box center [534, 483] width 17 height 17
click at [530, 404] on div at bounding box center [534, 483] width 17 height 17
click at [593, 404] on icon at bounding box center [594, 483] width 11 height 11
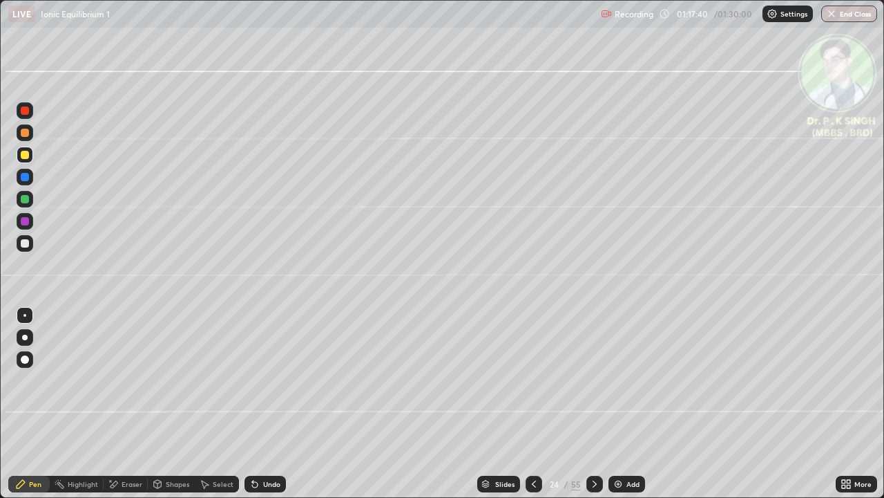
click at [23, 199] on div at bounding box center [25, 199] width 8 height 8
click at [26, 157] on div at bounding box center [25, 155] width 8 height 8
click at [593, 404] on div at bounding box center [595, 483] width 17 height 17
click at [29, 179] on div at bounding box center [25, 177] width 17 height 17
click at [115, 404] on icon at bounding box center [115, 483] width 8 height 7
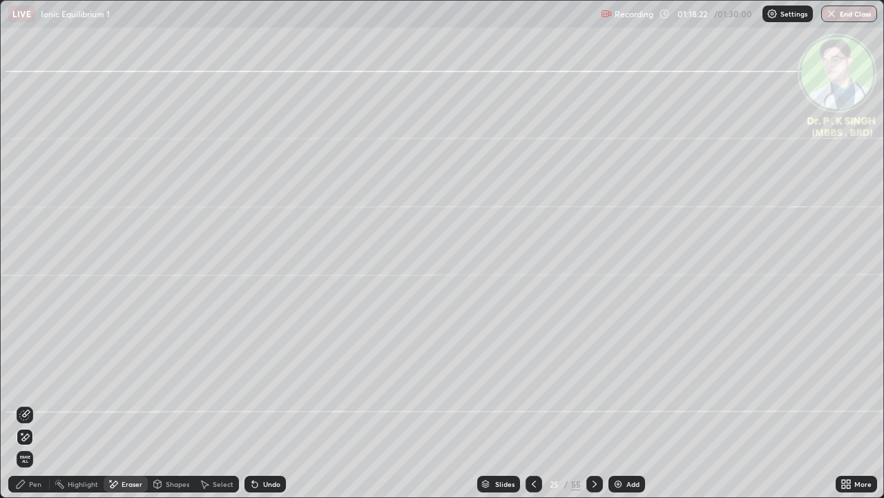
click at [28, 404] on icon at bounding box center [24, 437] width 11 height 12
click at [40, 404] on div "Pen" at bounding box center [28, 483] width 41 height 17
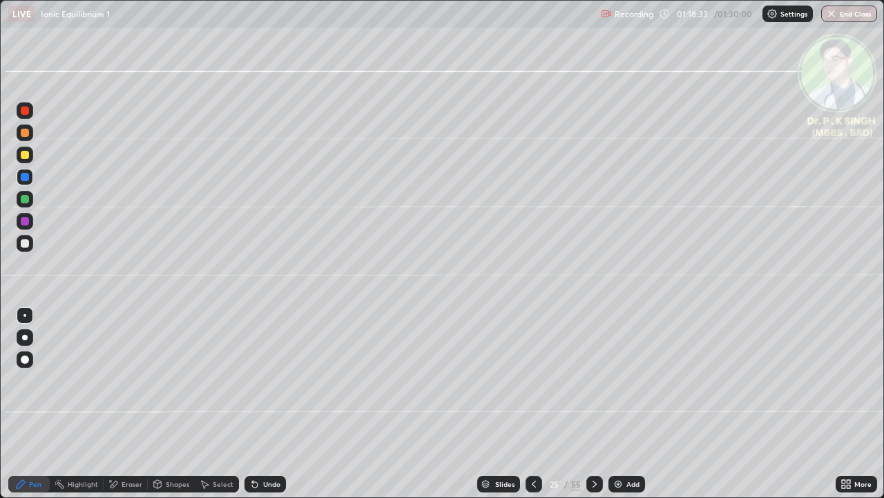
click at [113, 404] on icon at bounding box center [113, 484] width 11 height 12
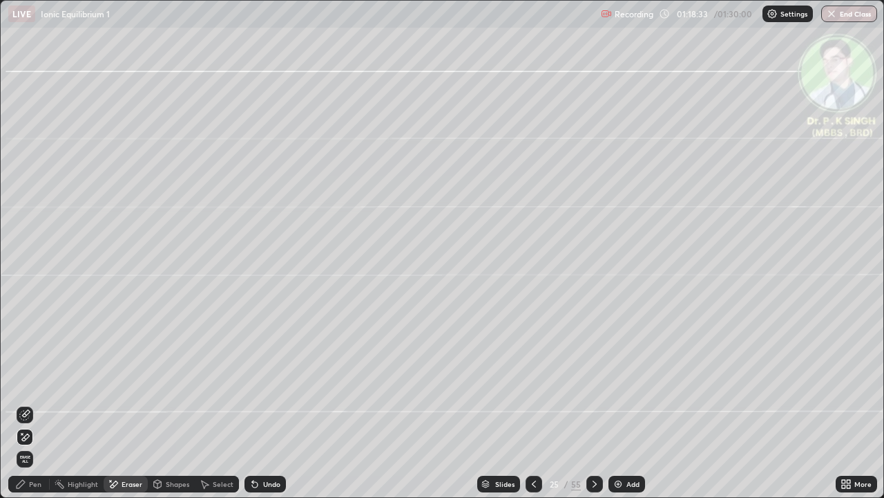
click at [26, 404] on icon at bounding box center [24, 414] width 11 height 11
click at [37, 404] on div "Pen" at bounding box center [35, 483] width 12 height 7
click at [32, 404] on div "Pen" at bounding box center [35, 483] width 12 height 7
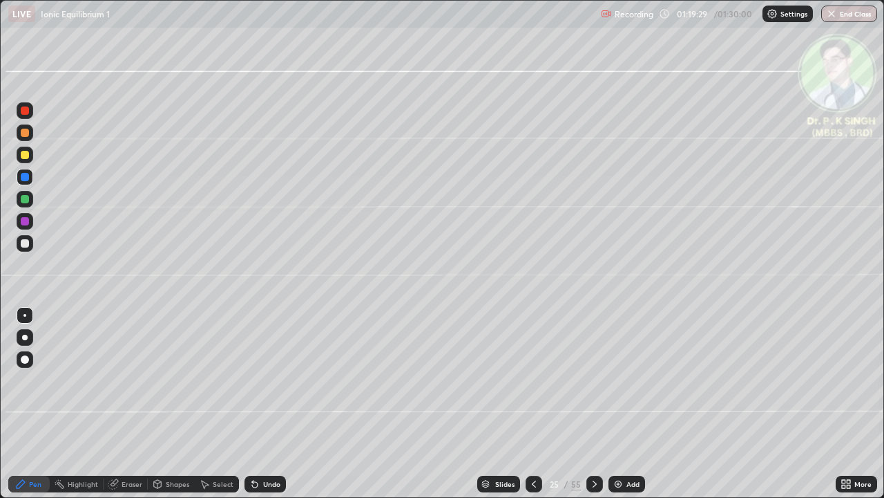
click at [26, 179] on div at bounding box center [25, 177] width 8 height 8
click at [592, 404] on icon at bounding box center [594, 483] width 11 height 11
click at [117, 404] on icon at bounding box center [115, 482] width 8 height 7
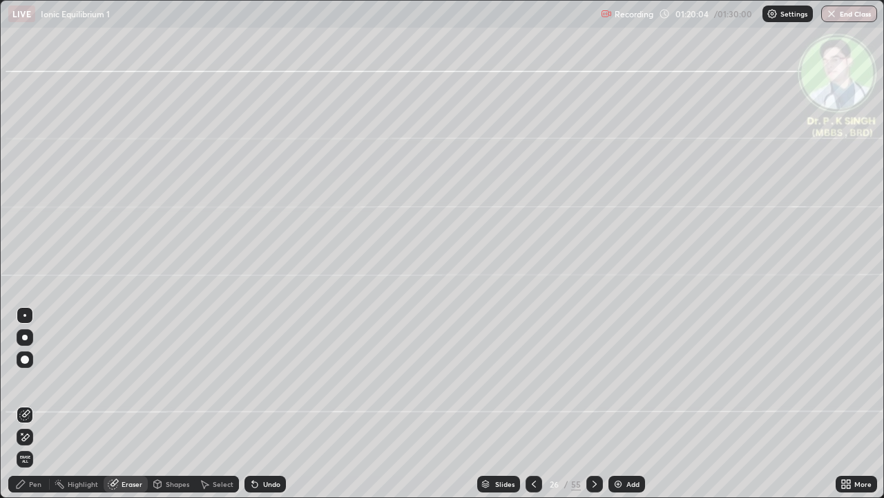
click at [23, 404] on span "Erase all" at bounding box center [24, 459] width 15 height 8
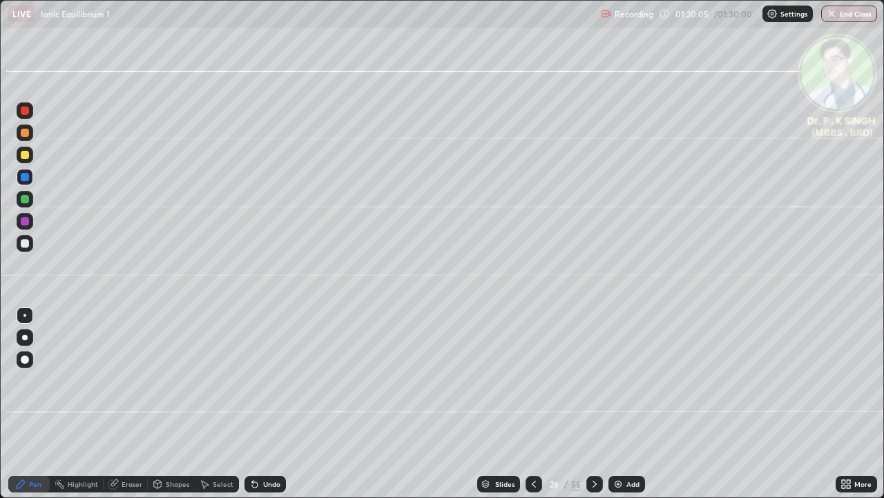
click at [28, 154] on div at bounding box center [25, 155] width 8 height 8
click at [28, 155] on div at bounding box center [25, 155] width 8 height 8
click at [593, 404] on icon at bounding box center [594, 483] width 11 height 11
click at [122, 404] on div "Eraser" at bounding box center [132, 483] width 21 height 7
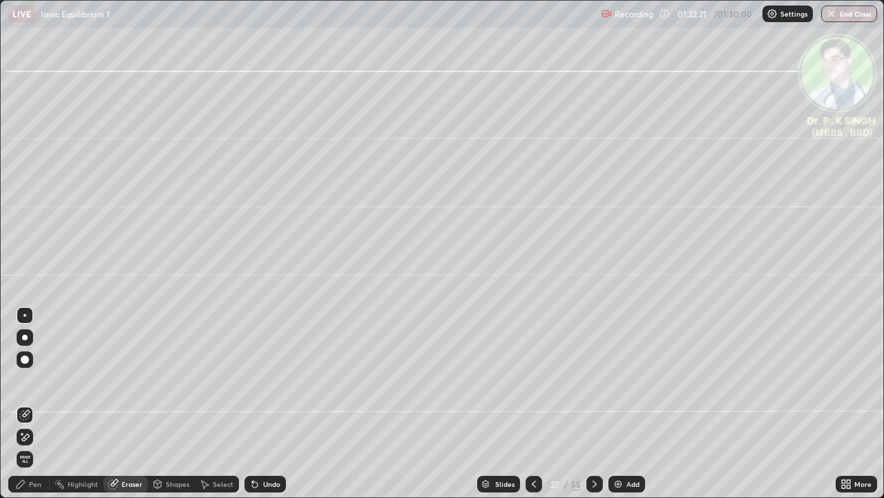
click at [29, 404] on span "Erase all" at bounding box center [24, 459] width 15 height 8
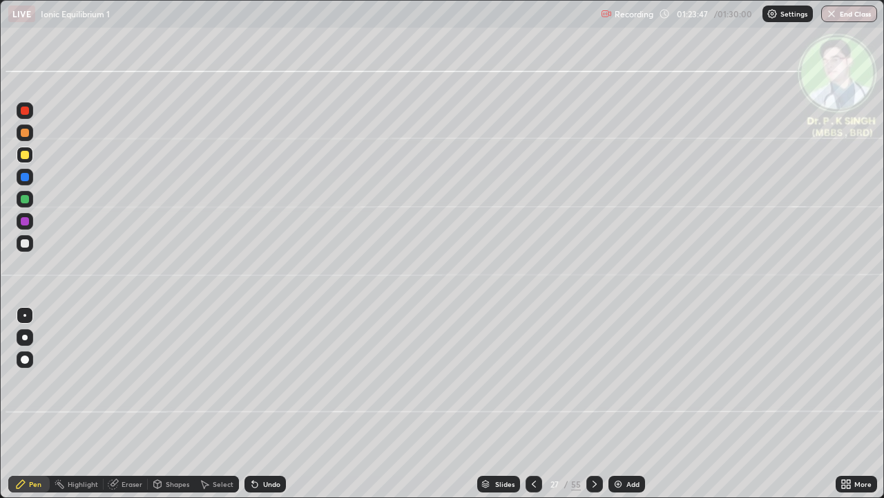
click at [594, 404] on icon at bounding box center [594, 483] width 11 height 11
click at [113, 404] on icon at bounding box center [112, 484] width 9 height 9
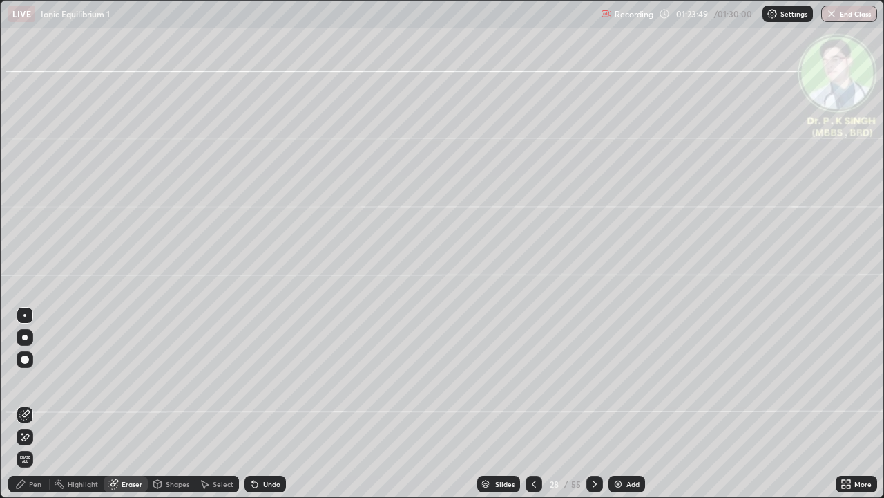
click at [28, 404] on div "Erase all" at bounding box center [25, 459] width 17 height 17
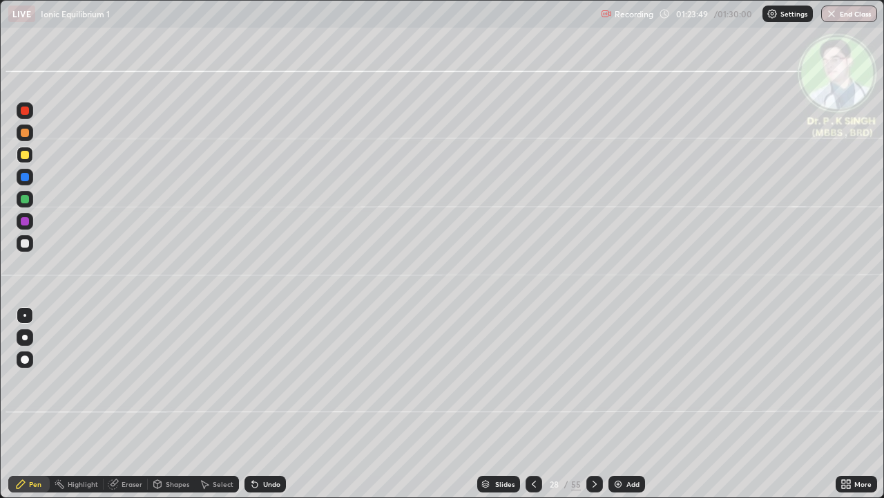
click at [29, 198] on div at bounding box center [25, 199] width 17 height 17
click at [30, 158] on div at bounding box center [25, 154] width 17 height 17
click at [28, 182] on div at bounding box center [25, 177] width 17 height 17
click at [591, 404] on icon at bounding box center [594, 483] width 11 height 11
click at [30, 155] on div at bounding box center [25, 154] width 17 height 17
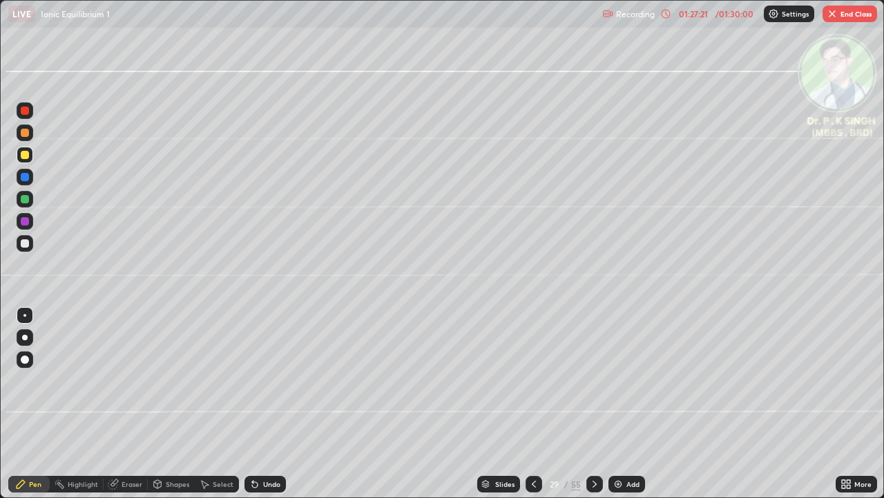
click at [592, 404] on icon at bounding box center [594, 483] width 11 height 11
click at [25, 155] on div at bounding box center [25, 155] width 8 height 8
click at [28, 404] on div "Pen" at bounding box center [28, 483] width 41 height 17
click at [527, 404] on div at bounding box center [534, 483] width 17 height 17
click at [593, 404] on icon at bounding box center [594, 483] width 11 height 11
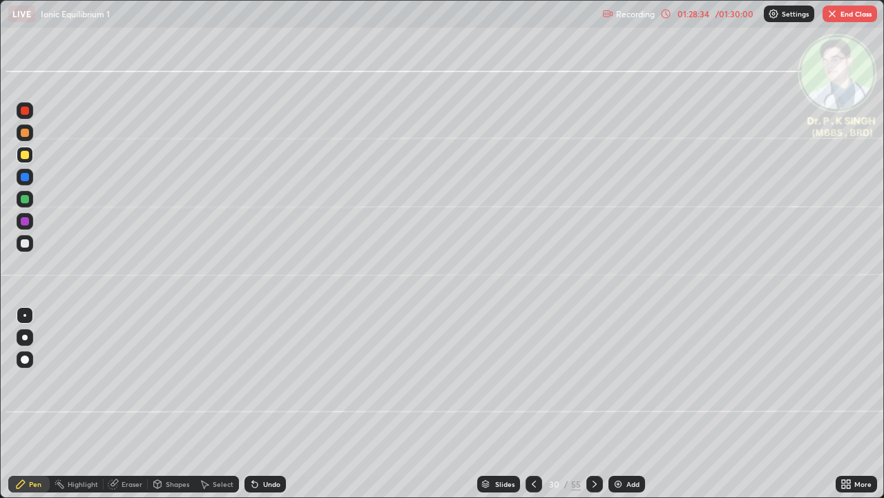
click at [860, 15] on button "End Class" at bounding box center [850, 14] width 55 height 17
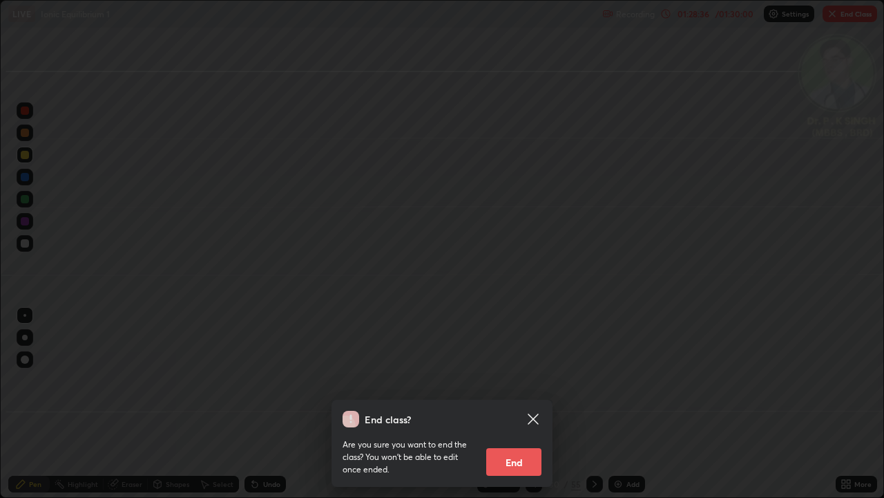
click at [520, 404] on button "End" at bounding box center [513, 462] width 55 height 28
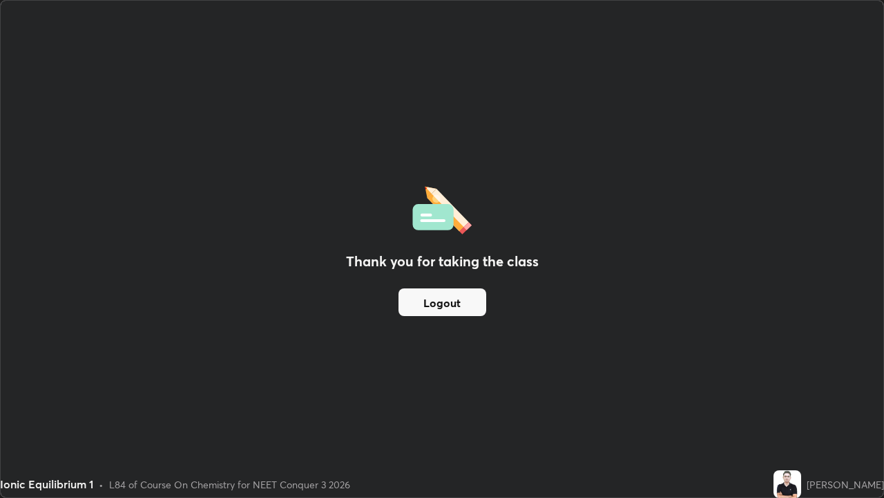
click at [449, 312] on button "Logout" at bounding box center [443, 302] width 88 height 28
click at [446, 314] on button "Logout" at bounding box center [443, 302] width 88 height 28
click at [442, 312] on button "Logout" at bounding box center [443, 302] width 88 height 28
click at [431, 309] on button "Logout" at bounding box center [443, 302] width 88 height 28
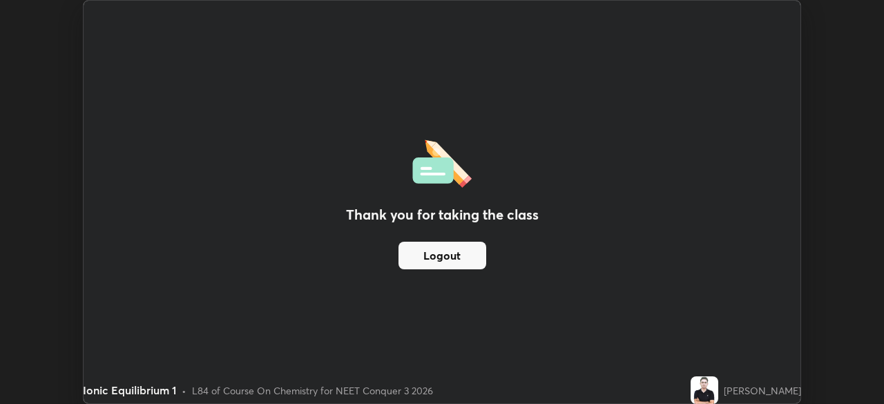
scroll to position [68695, 68215]
